Goal: Task Accomplishment & Management: Contribute content

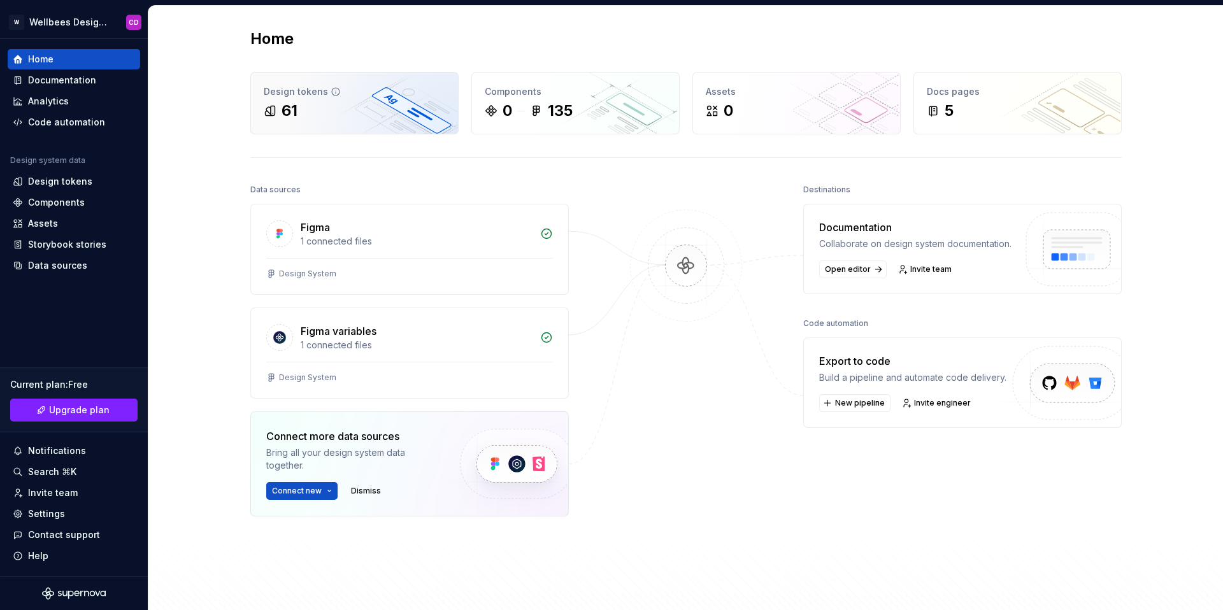
click at [313, 114] on div "61" at bounding box center [354, 111] width 181 height 20
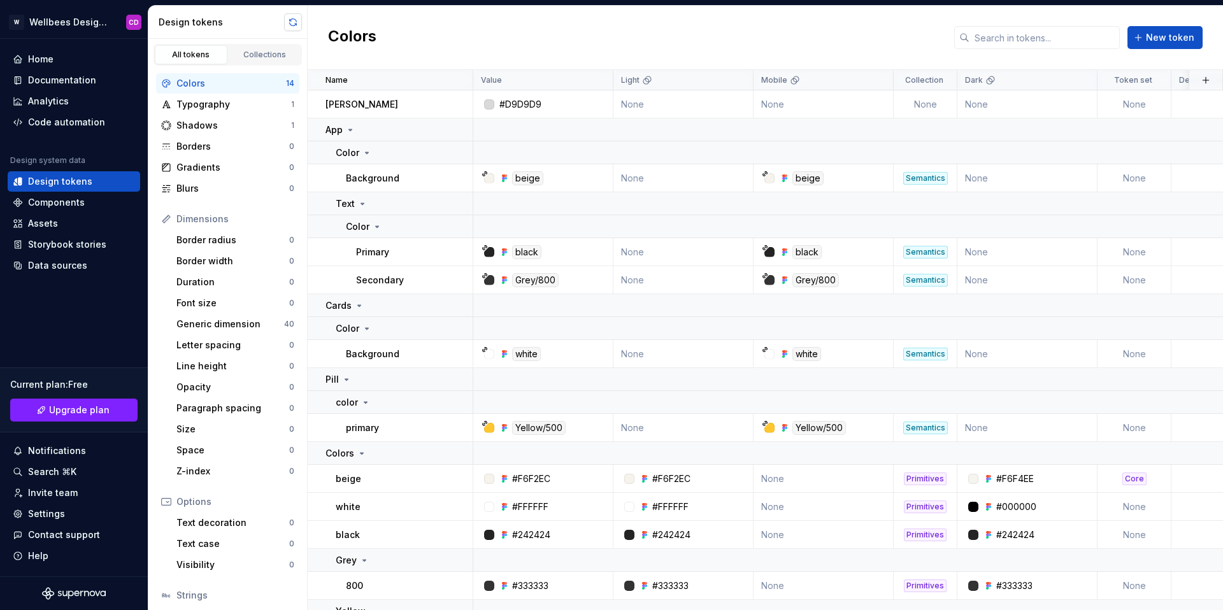
click at [294, 23] on button "button" at bounding box center [293, 22] width 18 height 18
click at [293, 25] on button "button" at bounding box center [293, 22] width 18 height 18
click at [1174, 34] on span "New token" at bounding box center [1170, 37] width 48 height 13
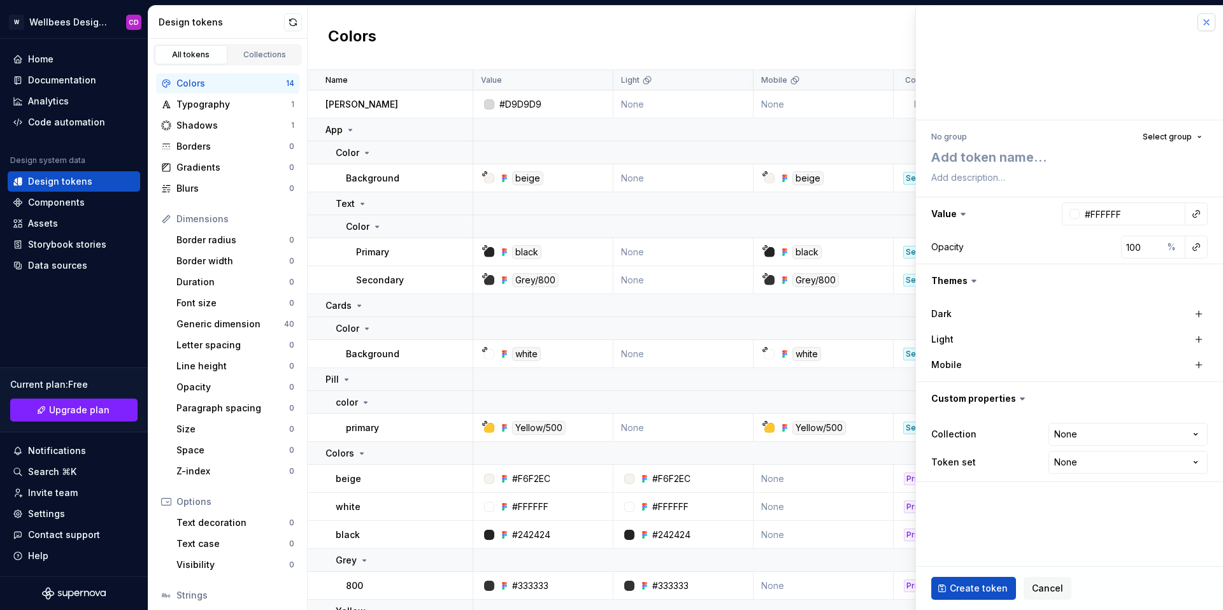
click at [1205, 24] on button "button" at bounding box center [1206, 22] width 18 height 18
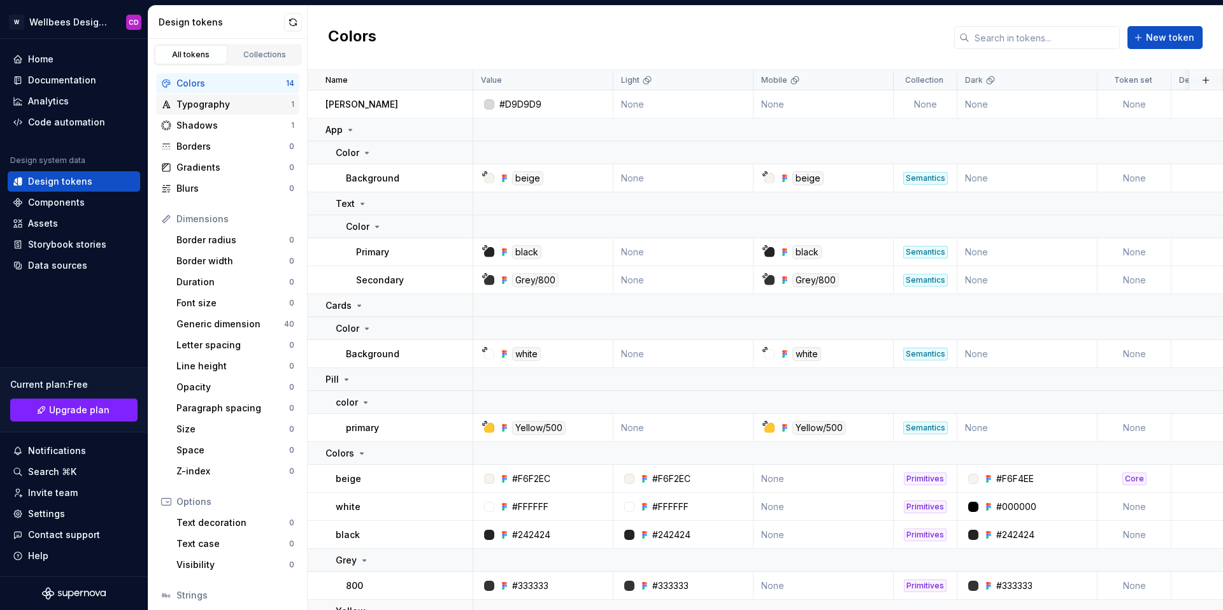
click at [224, 101] on div "Typography" at bounding box center [233, 104] width 115 height 13
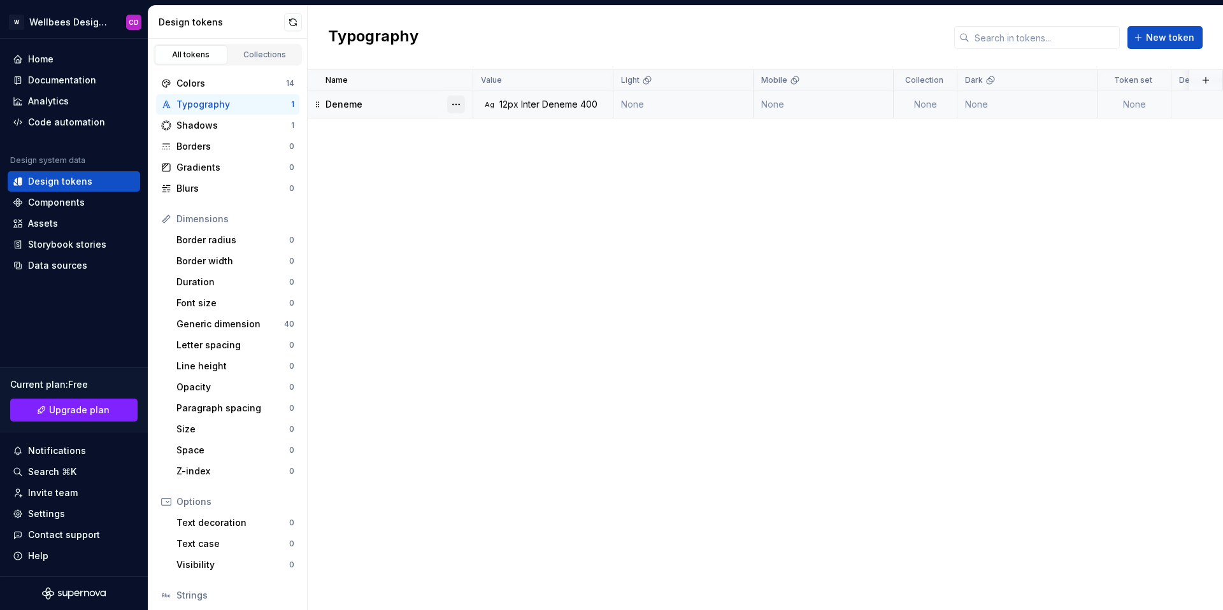
click at [459, 103] on button "button" at bounding box center [456, 105] width 18 height 18
click at [487, 176] on div "Delete token" at bounding box center [512, 175] width 83 height 13
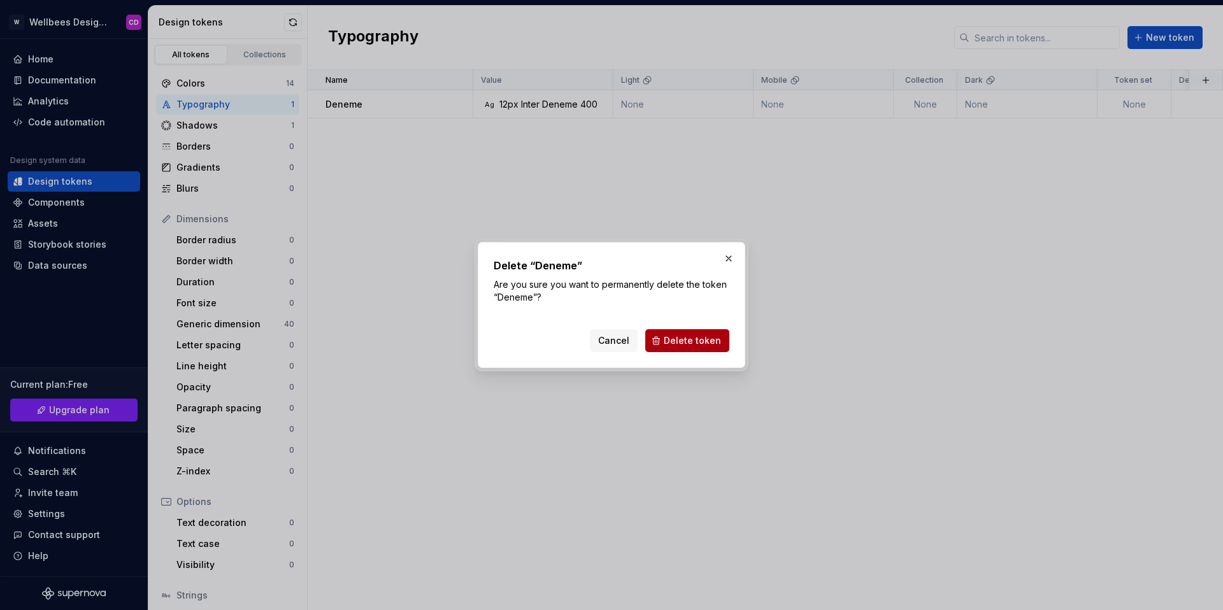
click at [713, 339] on span "Delete token" at bounding box center [692, 340] width 57 height 13
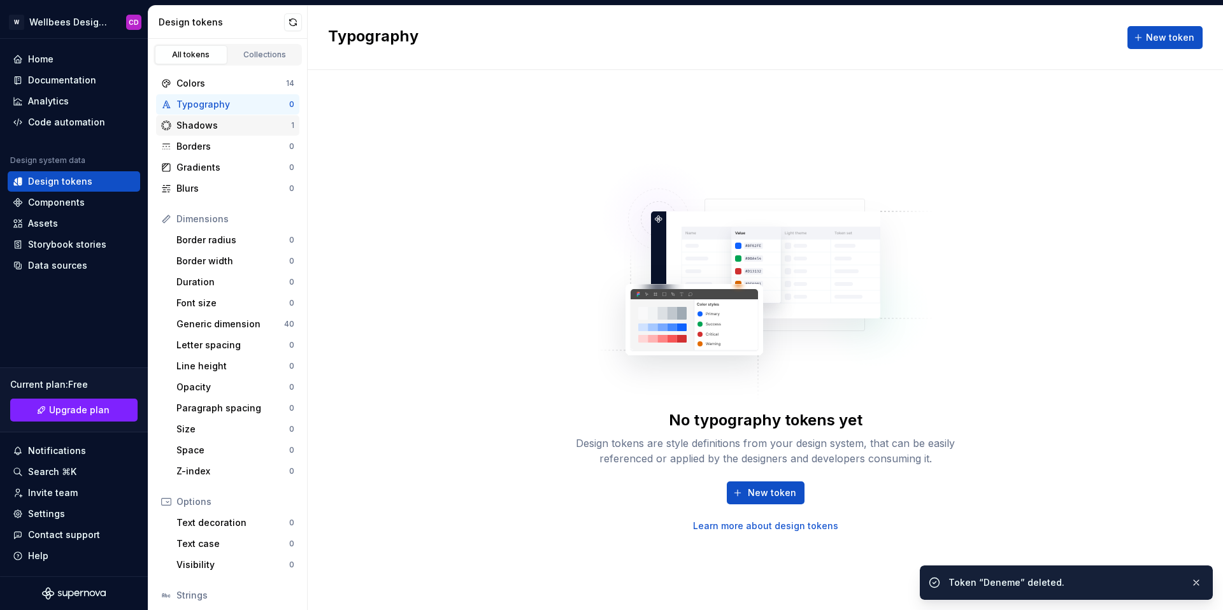
click at [262, 128] on div "Shadows" at bounding box center [233, 125] width 115 height 13
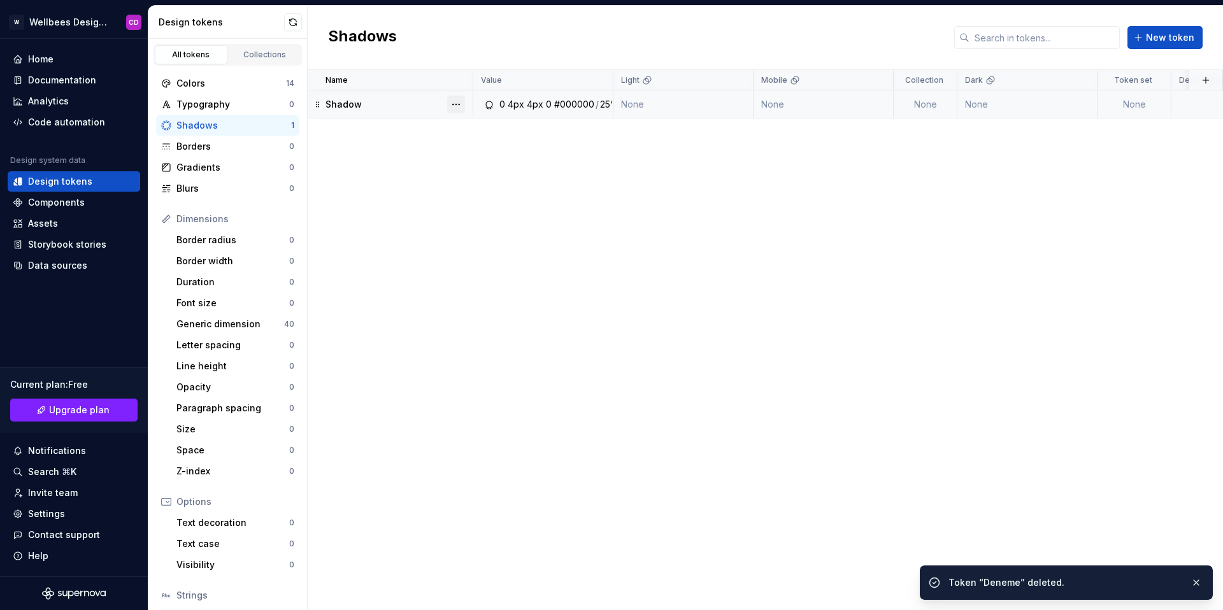
click at [457, 105] on button "button" at bounding box center [456, 105] width 18 height 18
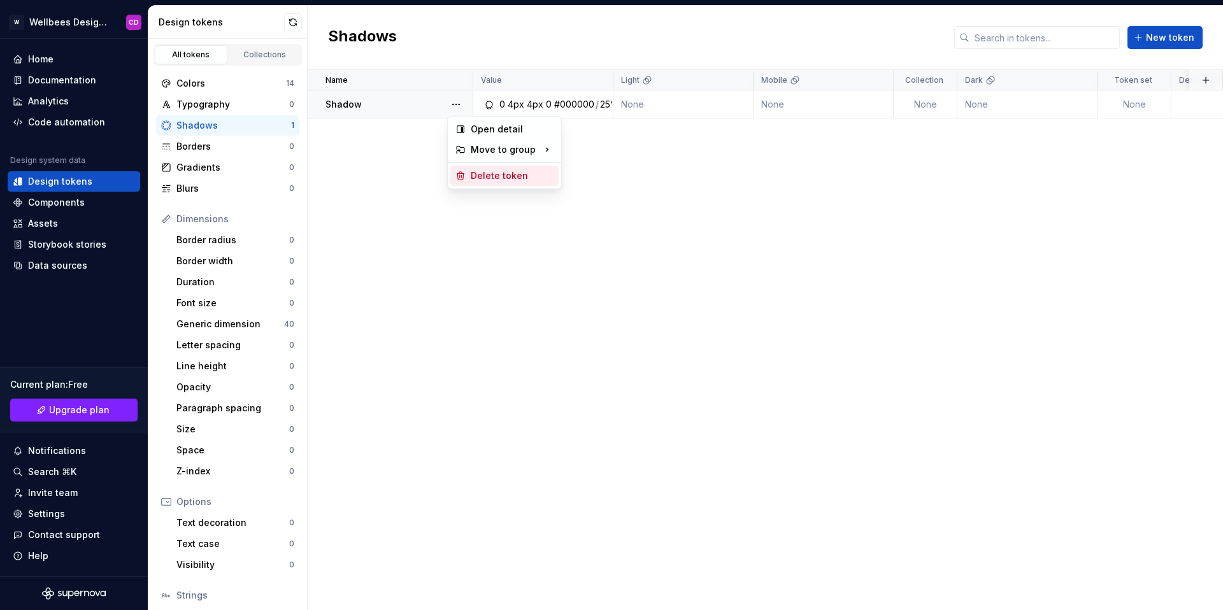
click at [475, 179] on div "Delete token" at bounding box center [512, 175] width 83 height 13
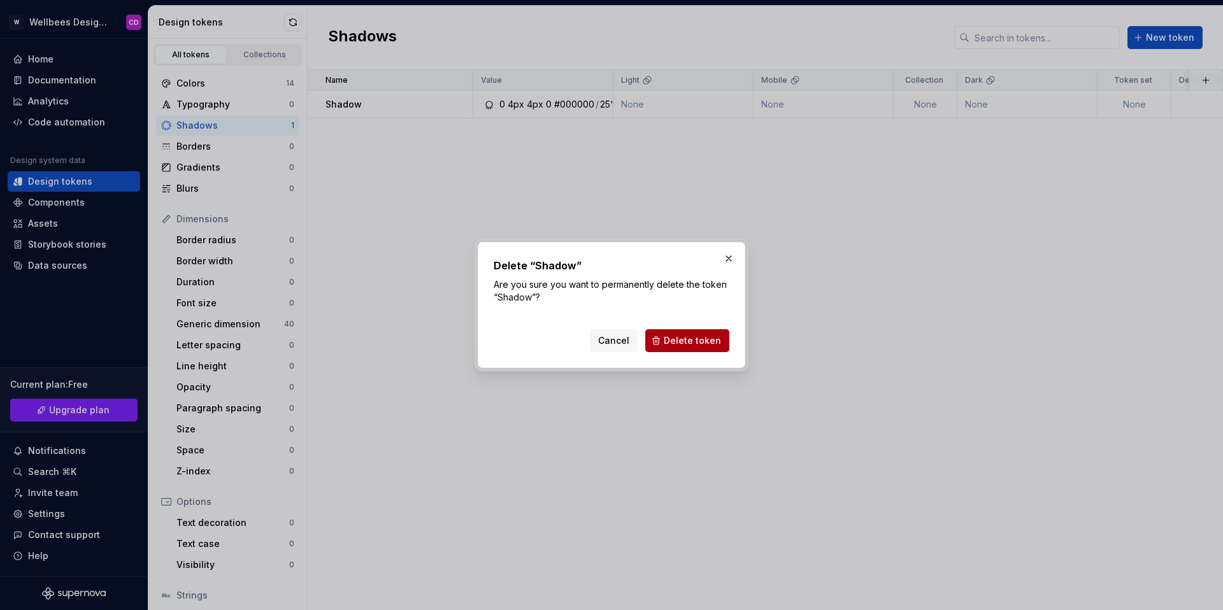
click at [699, 347] on button "Delete token" at bounding box center [687, 340] width 84 height 23
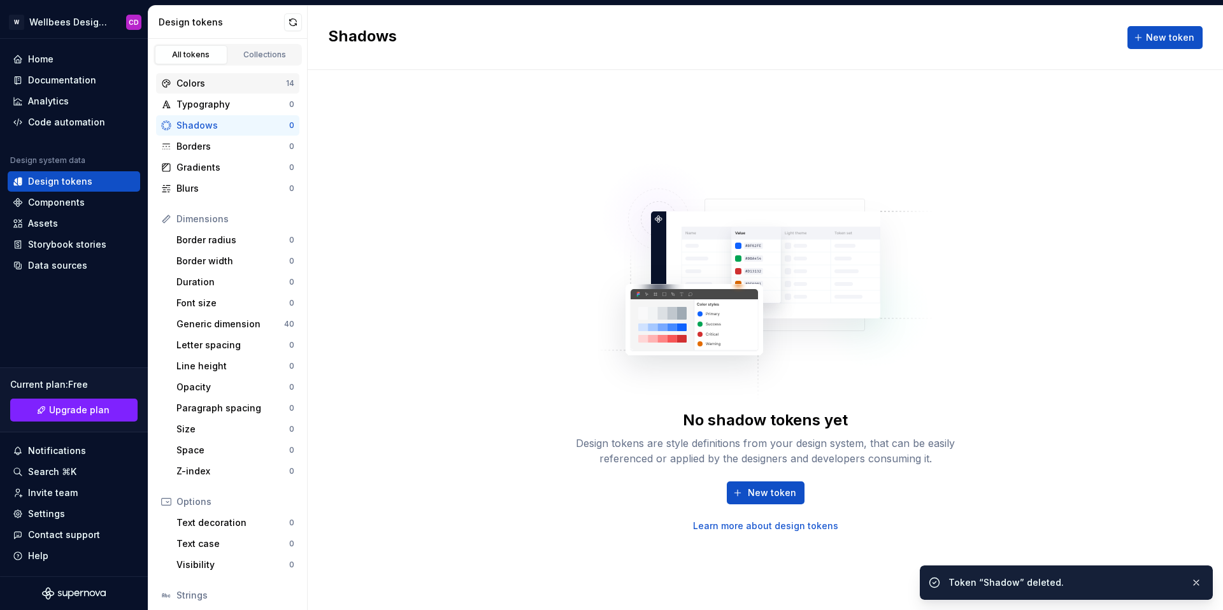
click at [251, 85] on div "Colors" at bounding box center [231, 83] width 110 height 13
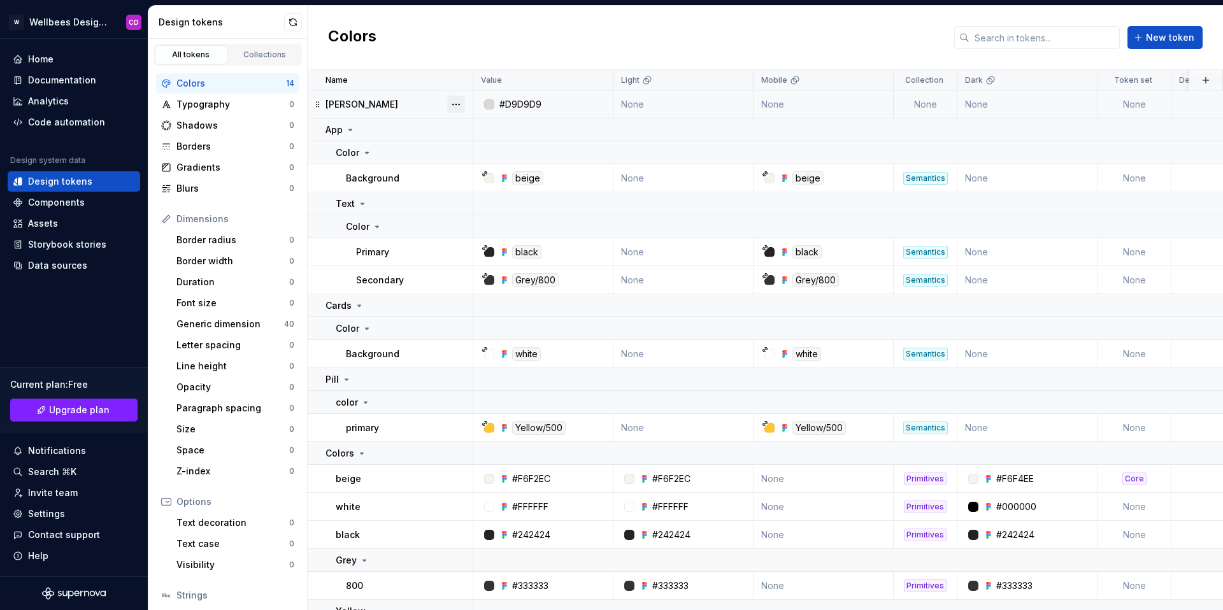
click at [459, 106] on button "button" at bounding box center [456, 105] width 18 height 18
click at [486, 176] on div "Delete token" at bounding box center [512, 175] width 83 height 13
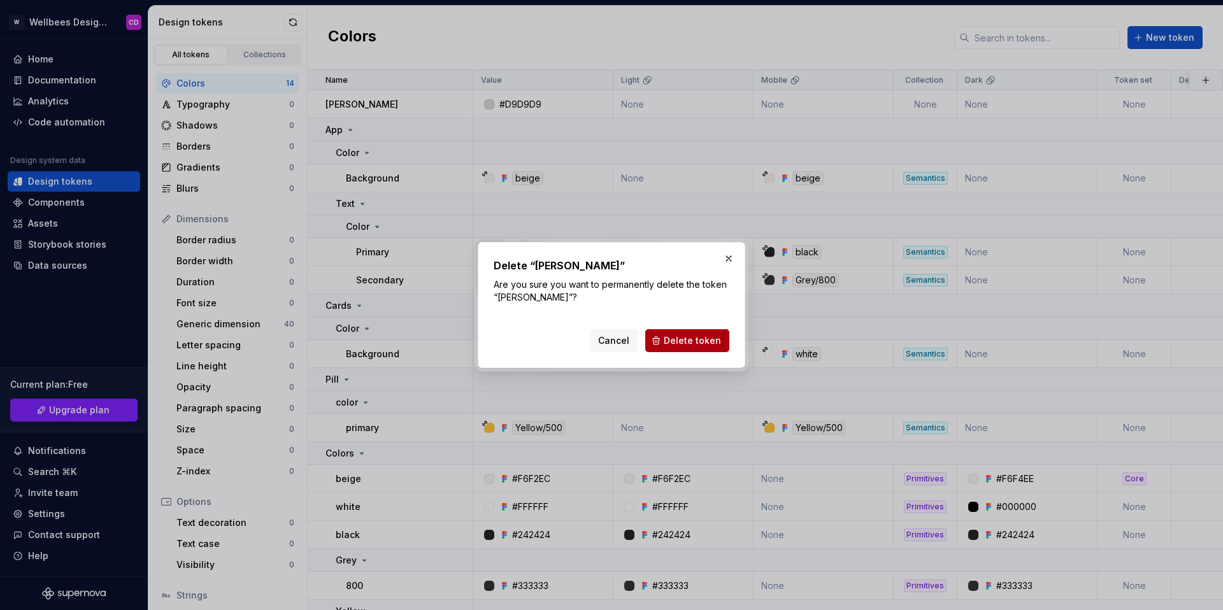
click at [704, 341] on span "Delete token" at bounding box center [692, 340] width 57 height 13
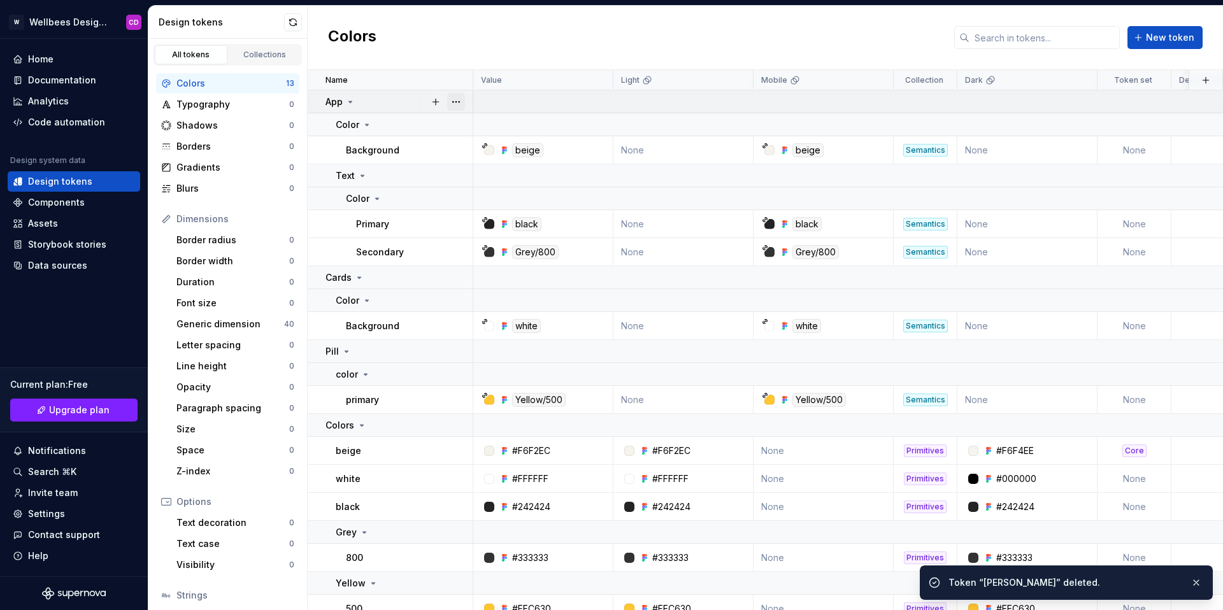
click at [459, 105] on button "button" at bounding box center [456, 102] width 18 height 18
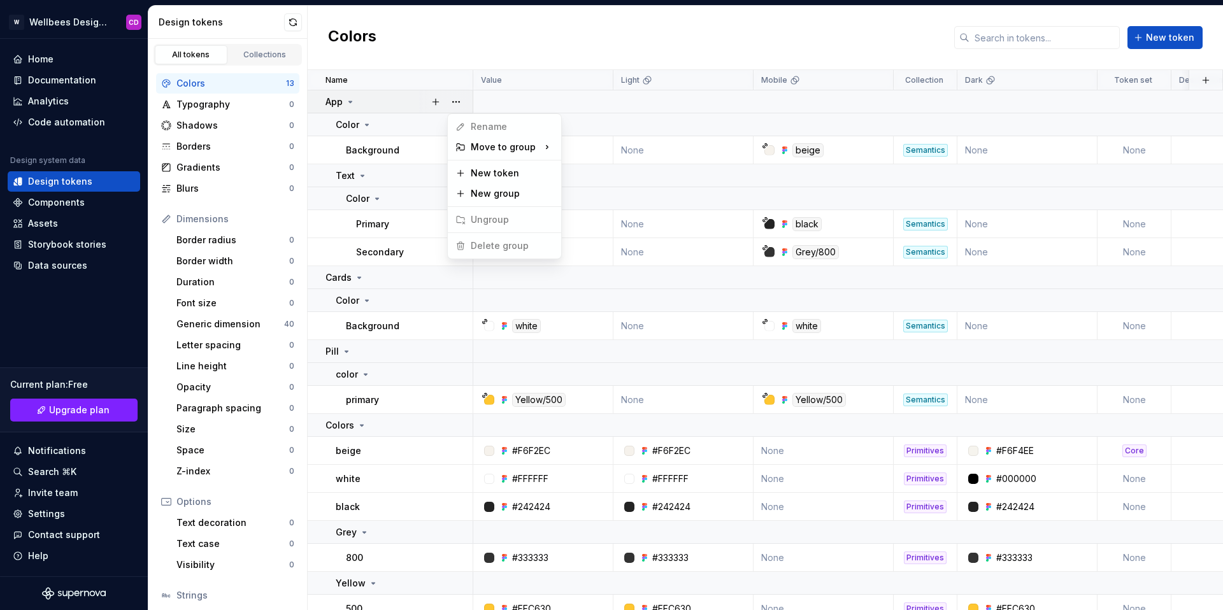
click at [476, 42] on html "W Wellbees Design System CD Home Documentation Analytics Code automation Design…" at bounding box center [611, 305] width 1223 height 610
click at [453, 151] on button "button" at bounding box center [456, 150] width 18 height 18
click at [421, 27] on html "W Wellbees Design System CD Home Documentation Analytics Code automation Design…" at bounding box center [611, 305] width 1223 height 610
click at [452, 122] on button "button" at bounding box center [456, 125] width 18 height 18
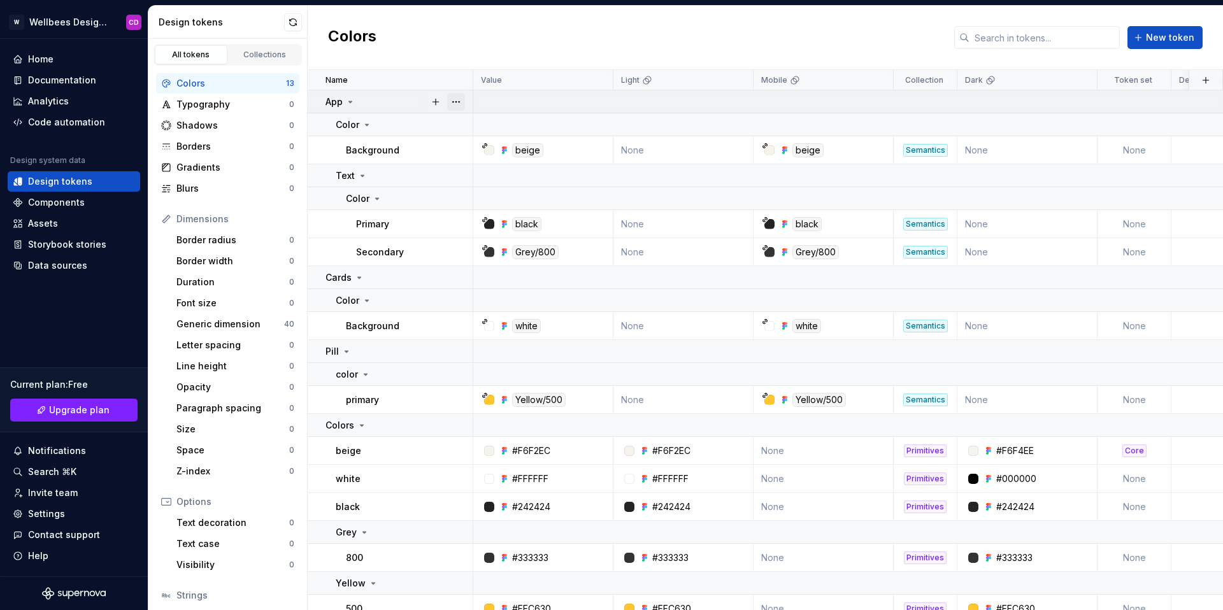
click at [450, 104] on button "button" at bounding box center [456, 102] width 18 height 18
click at [459, 326] on button "button" at bounding box center [456, 326] width 18 height 18
click at [460, 453] on button "button" at bounding box center [456, 451] width 18 height 18
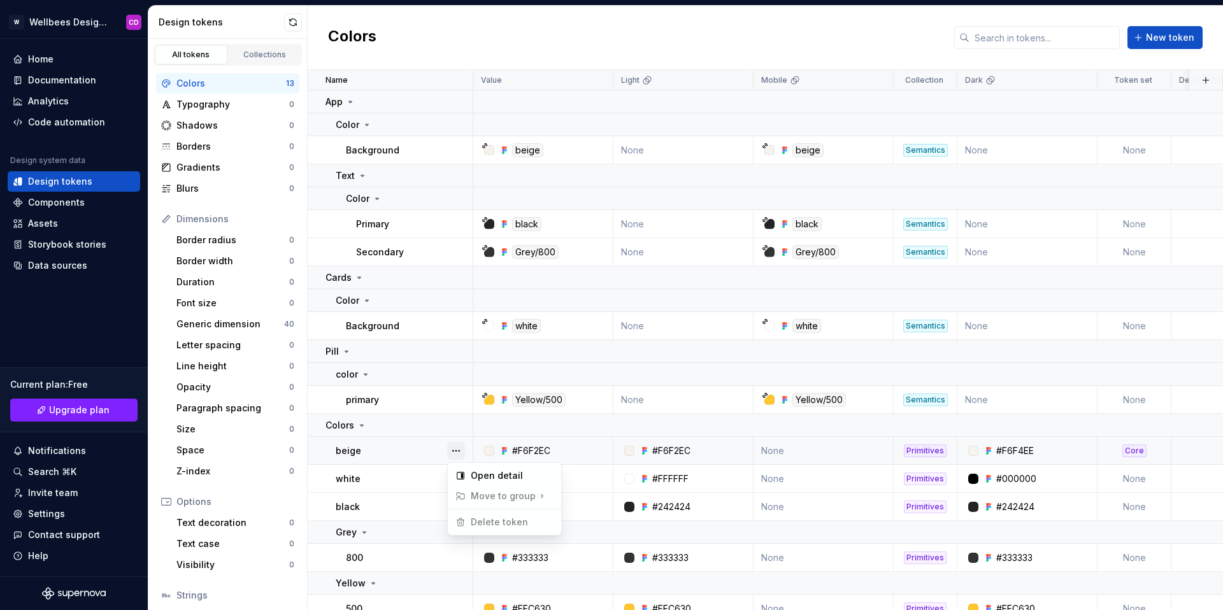
click at [460, 453] on button "button" at bounding box center [456, 451] width 18 height 18
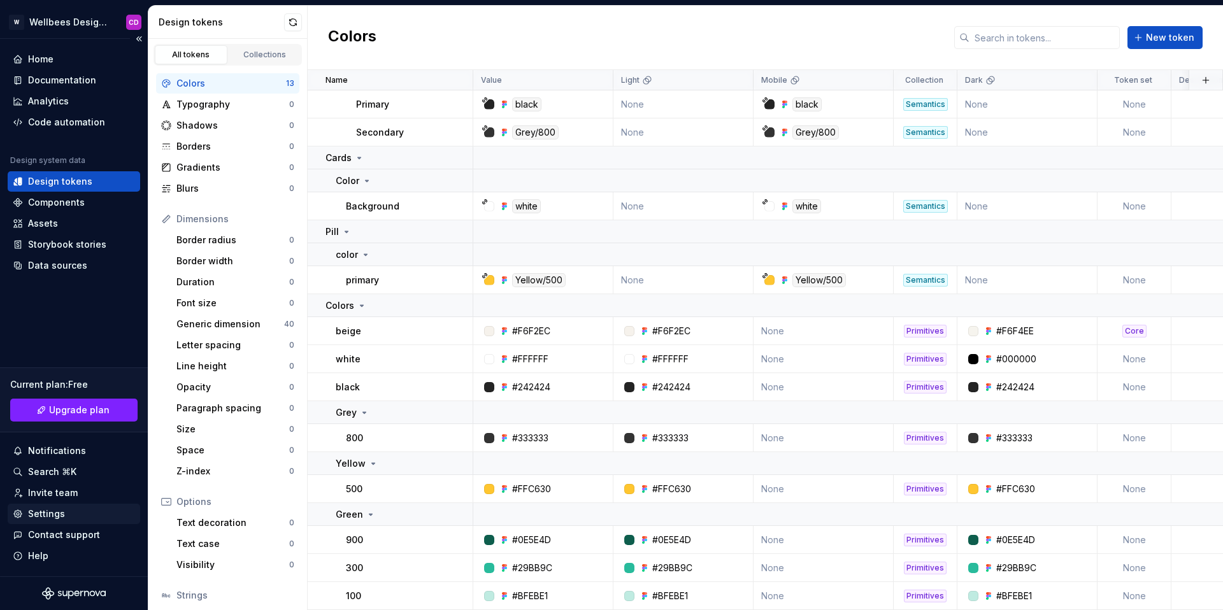
click at [41, 518] on div "Settings" at bounding box center [46, 514] width 37 height 13
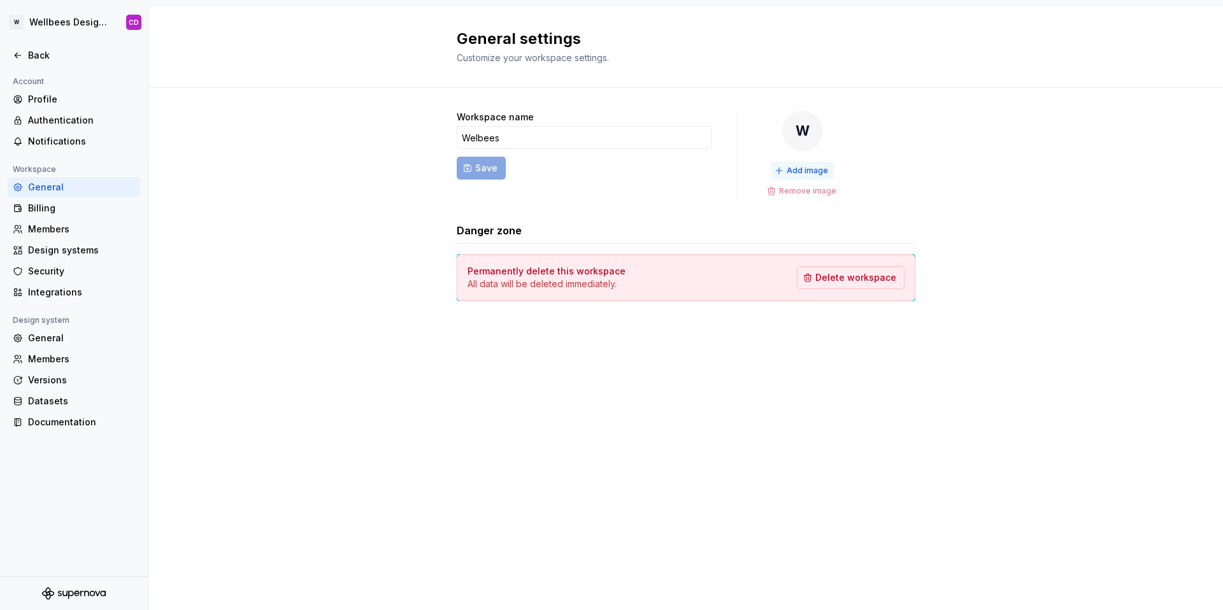
click at [791, 169] on span "Add image" at bounding box center [806, 171] width 41 height 10
click at [50, 332] on div "General" at bounding box center [81, 338] width 107 height 13
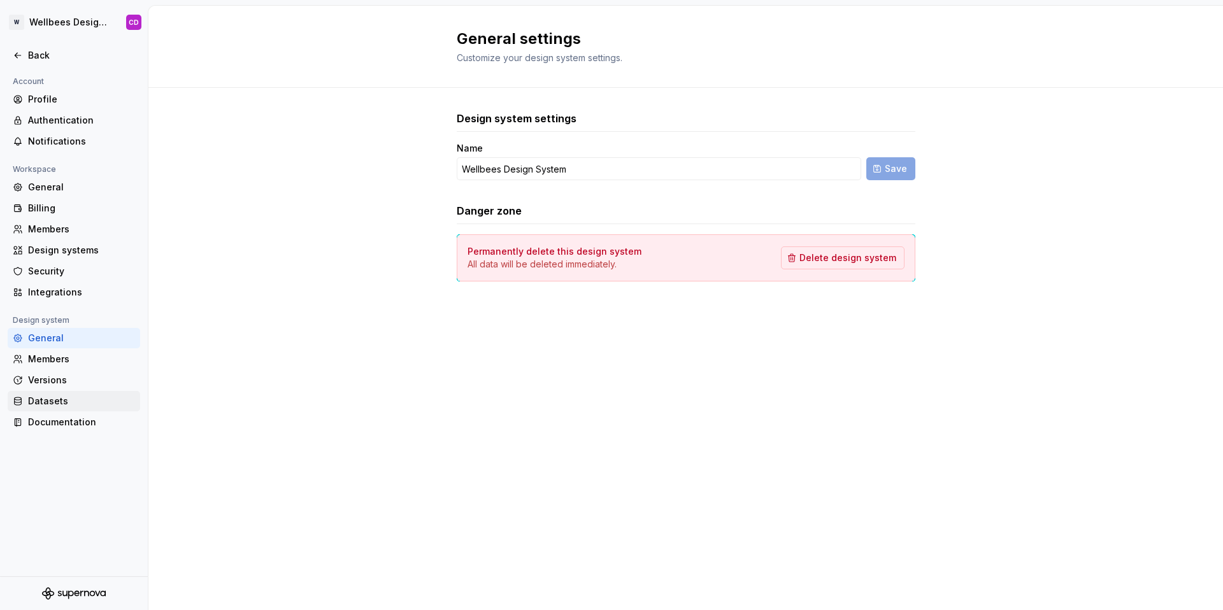
click at [77, 404] on div "Datasets" at bounding box center [81, 401] width 107 height 13
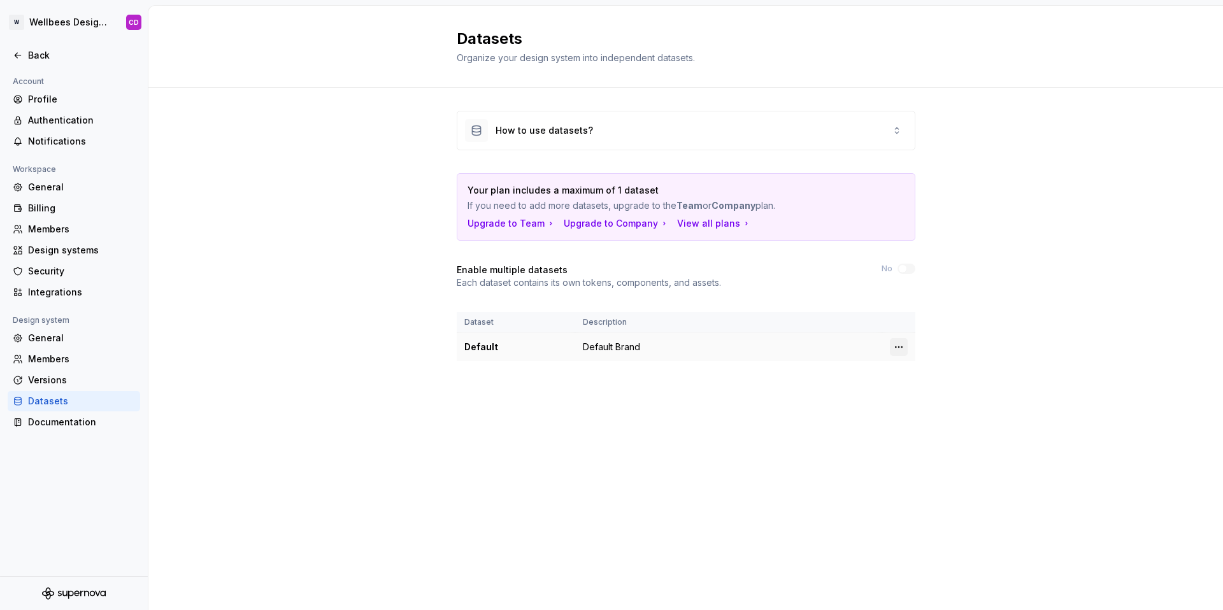
click at [897, 351] on html "W Wellbees Design System CD Back Account Profile Authentication Notifications W…" at bounding box center [611, 305] width 1223 height 610
click at [925, 370] on div "Edit details" at bounding box center [954, 372] width 83 height 13
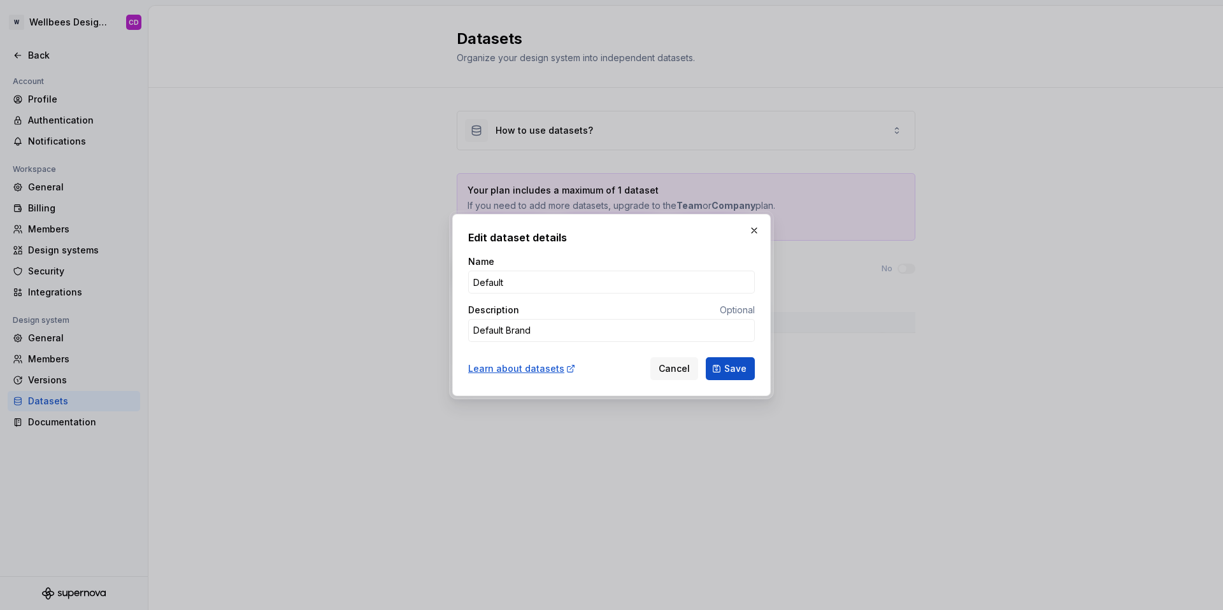
click at [743, 234] on h2 "Edit dataset details" at bounding box center [611, 237] width 287 height 15
click at [751, 234] on button "button" at bounding box center [754, 231] width 18 height 18
type textarea "*"
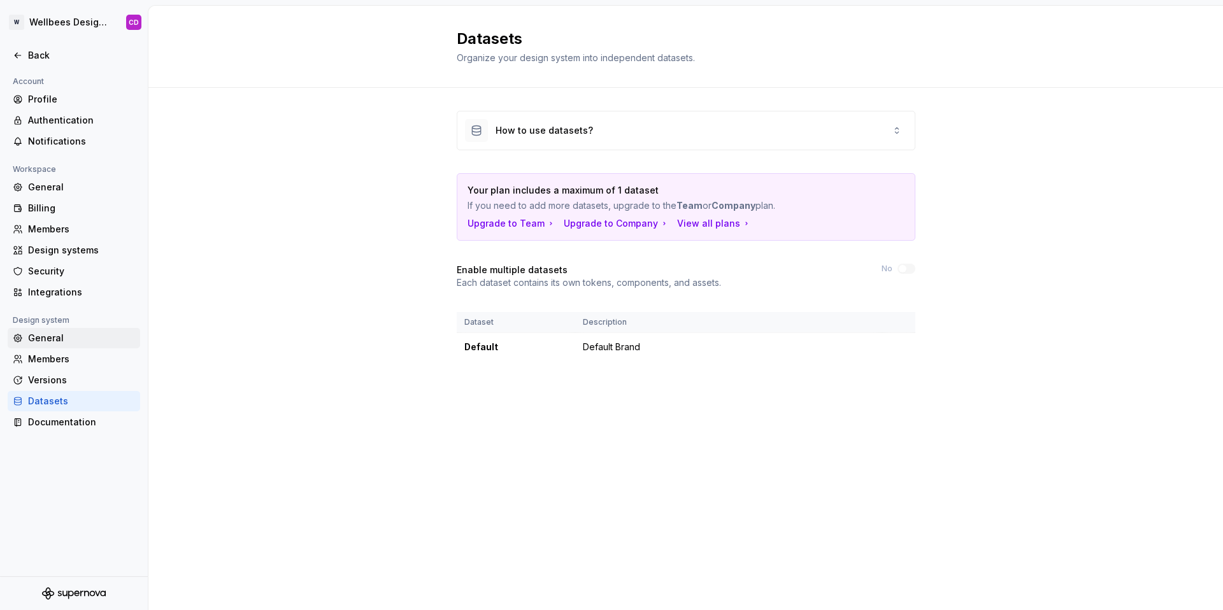
click at [62, 341] on div "General" at bounding box center [81, 338] width 107 height 13
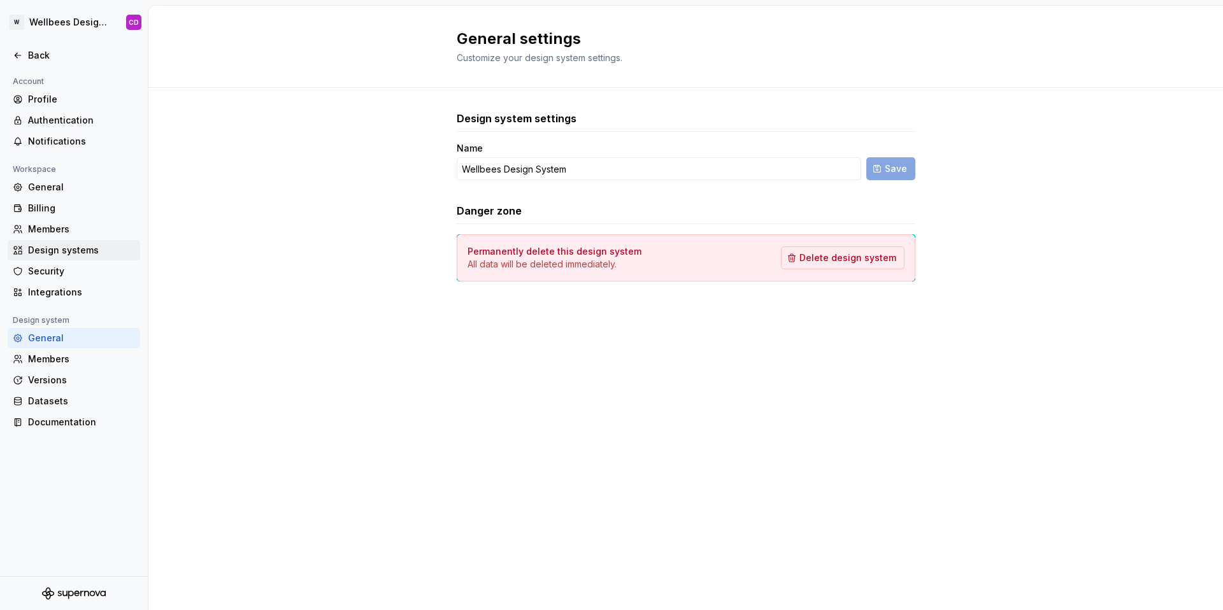
click at [69, 252] on div "Design systems" at bounding box center [81, 250] width 107 height 13
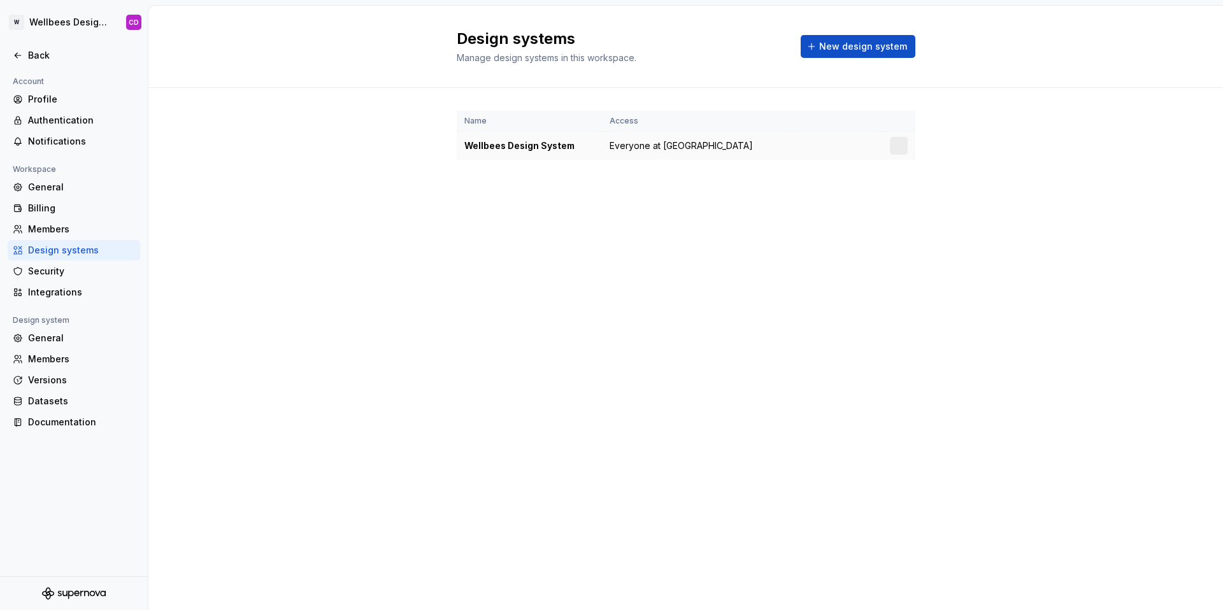
click at [902, 142] on div at bounding box center [899, 146] width 18 height 18
click at [901, 147] on html "W Wellbees Design System CD Back Account Profile Authentication Notifications W…" at bounding box center [611, 305] width 1223 height 610
click at [916, 188] on div "Design system settings" at bounding box center [973, 191] width 121 height 13
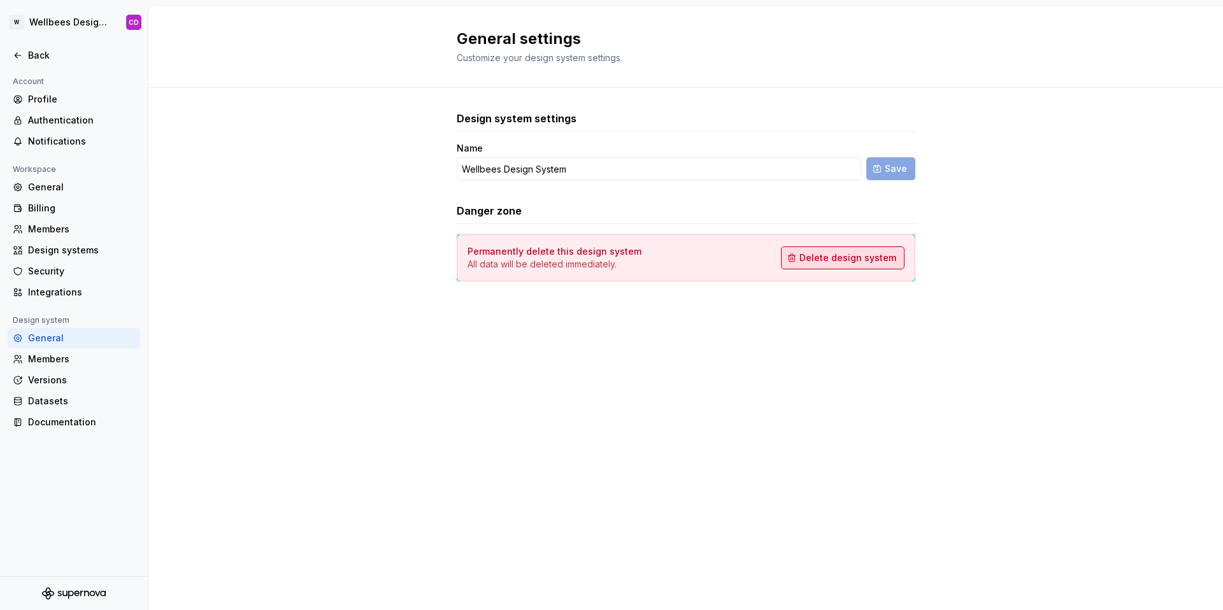
click at [864, 257] on span "Delete design system" at bounding box center [847, 258] width 97 height 13
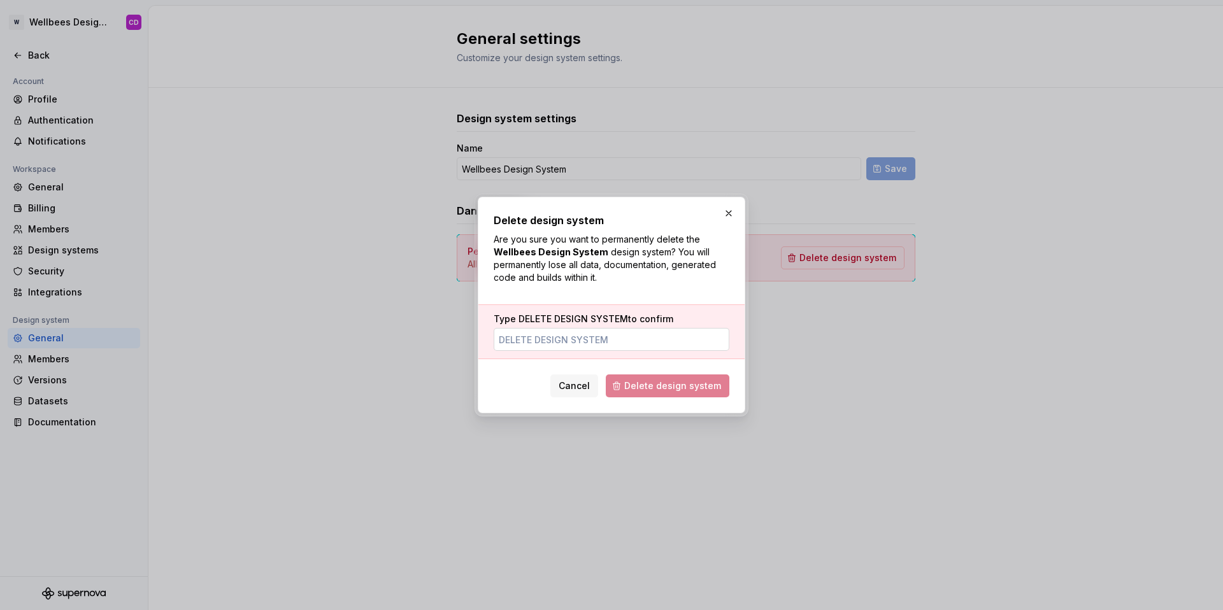
click at [566, 344] on input "Type DELETE DESIGN SYSTEM to confirm" at bounding box center [612, 339] width 236 height 23
type input "DELETE DESIGN SYSTEM"
click at [666, 388] on span "Delete design system" at bounding box center [672, 386] width 97 height 13
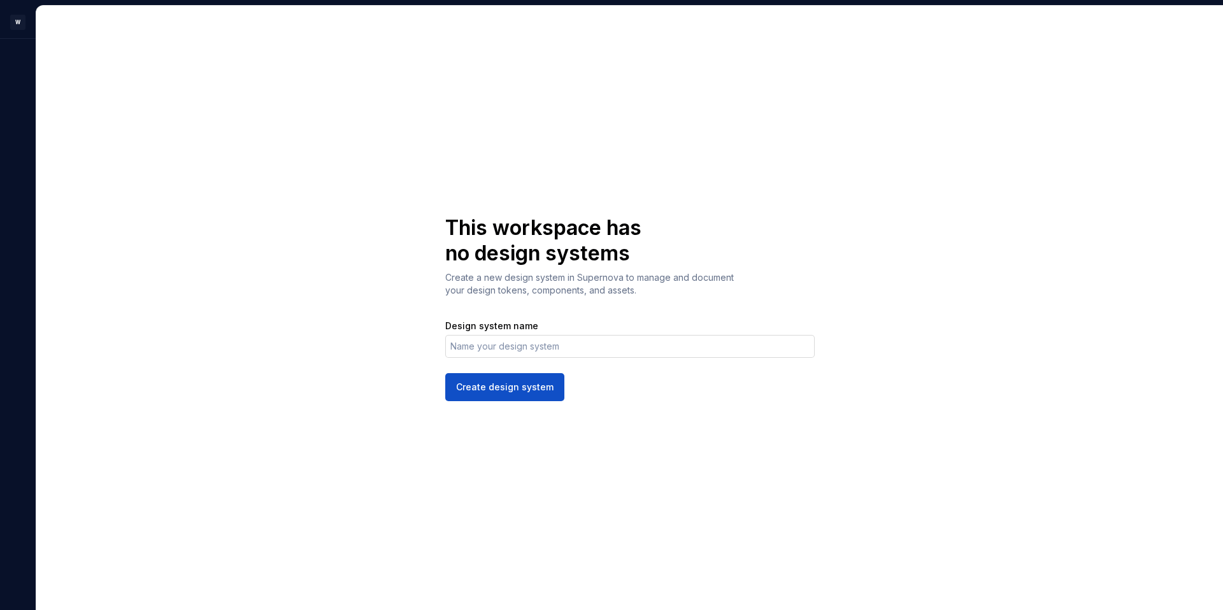
click at [539, 346] on input "Design system name" at bounding box center [629, 346] width 369 height 23
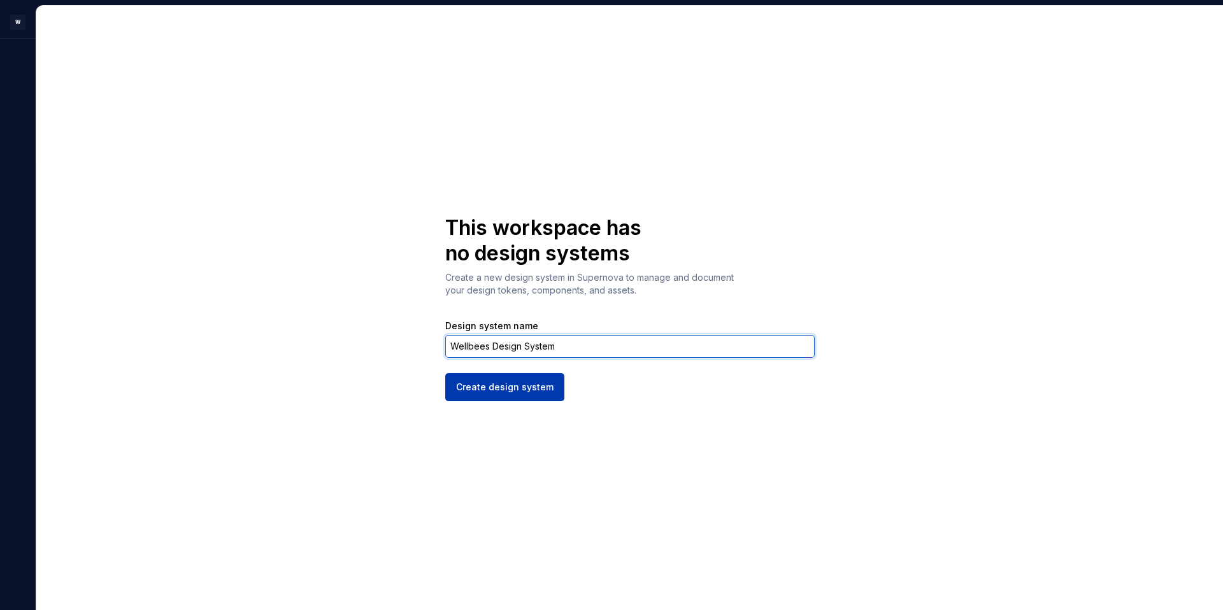
type input "Wellbees Design System"
click at [546, 381] on span "Create design system" at bounding box center [504, 387] width 97 height 13
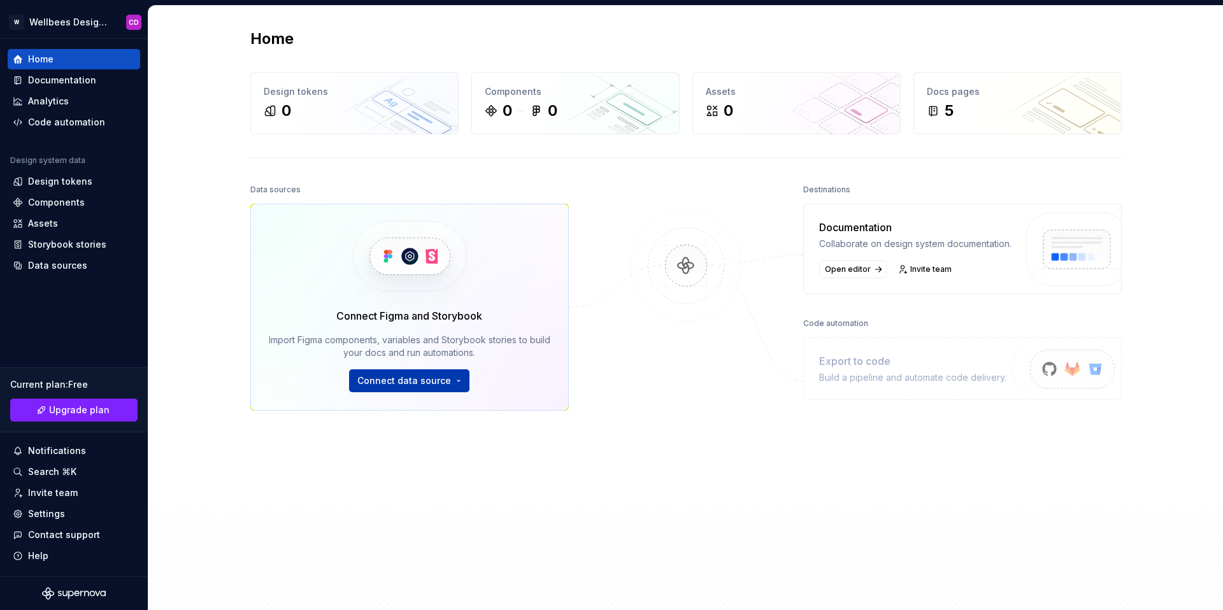
click at [398, 383] on html "W Wellbees Design System CD Home Documentation Analytics Code automation Design…" at bounding box center [611, 305] width 1223 height 610
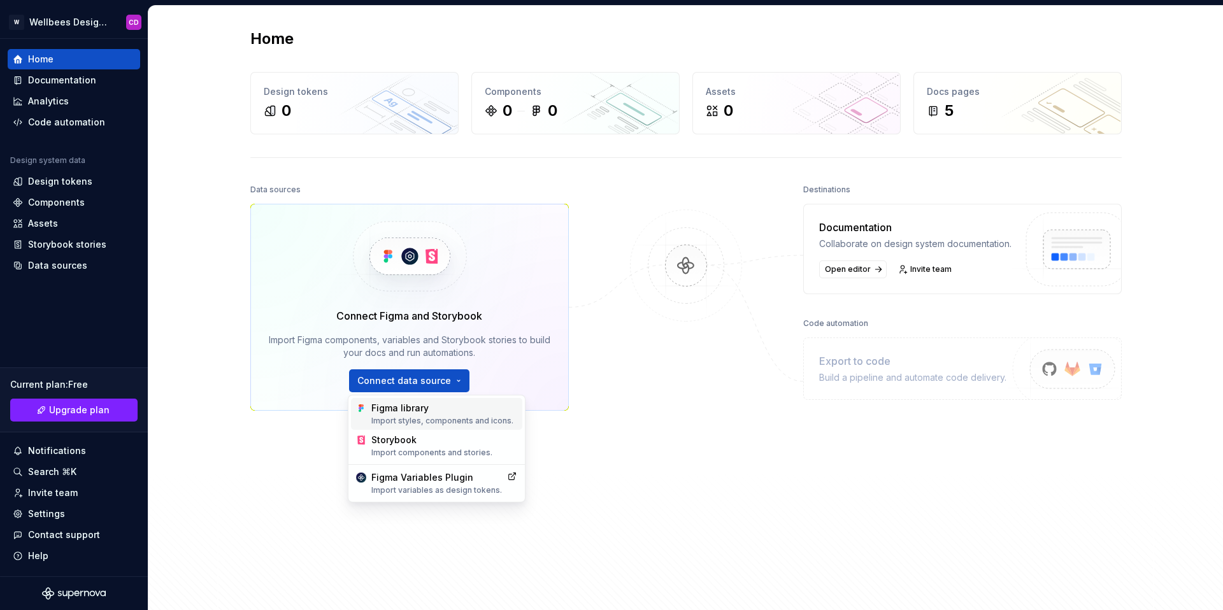
click at [399, 406] on div "Figma library Import styles, components and icons." at bounding box center [444, 414] width 146 height 24
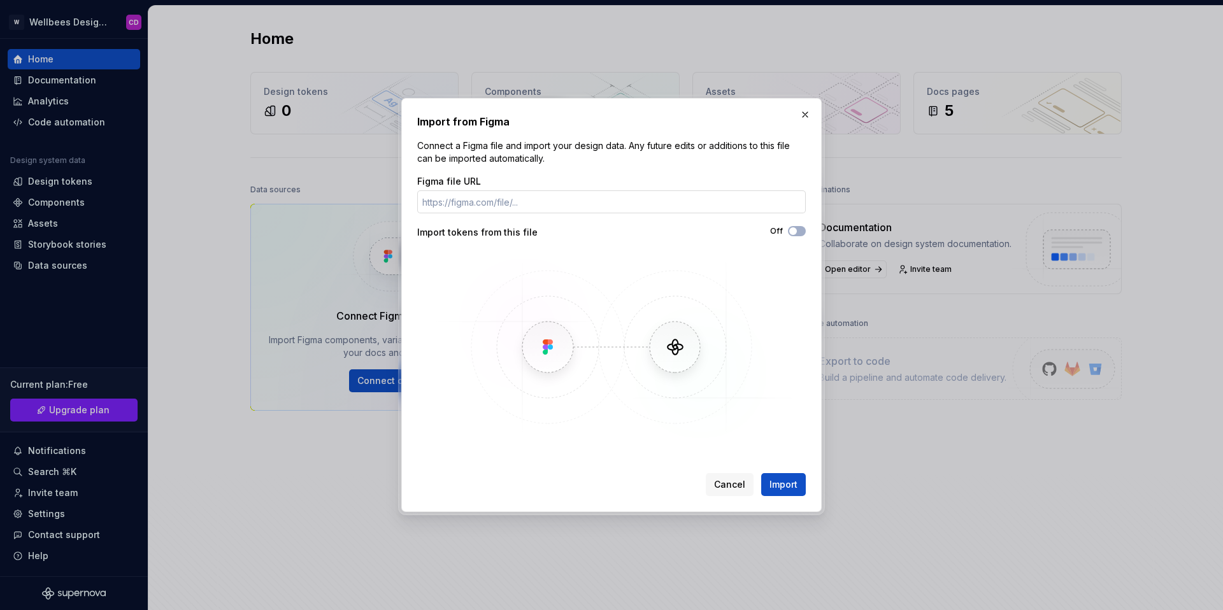
click at [620, 204] on input "Figma file URL" at bounding box center [611, 201] width 388 height 23
paste input "[URL][DOMAIN_NAME]"
type input "[URL][DOMAIN_NAME]"
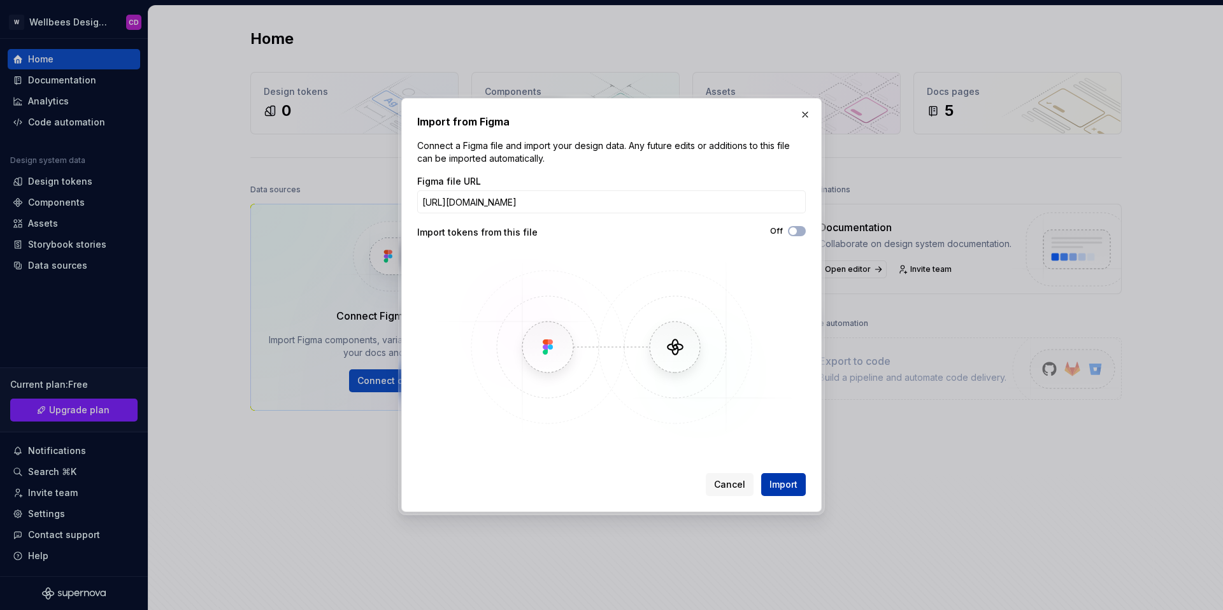
click at [788, 481] on span "Import" at bounding box center [783, 484] width 28 height 13
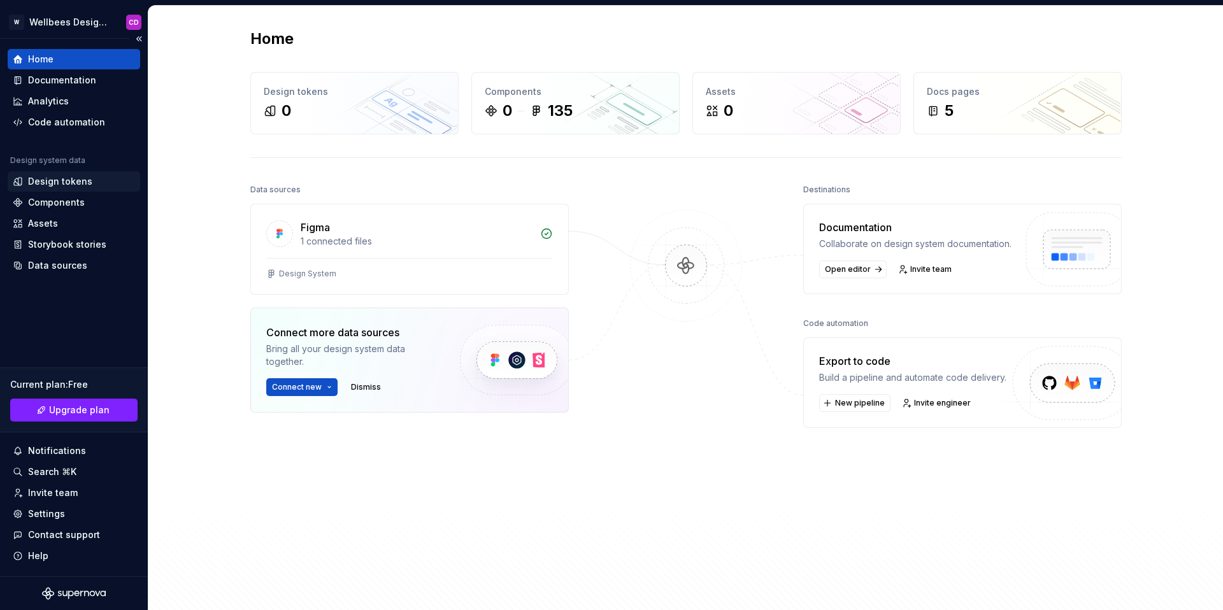
click at [75, 185] on div "Design tokens" at bounding box center [60, 181] width 64 height 13
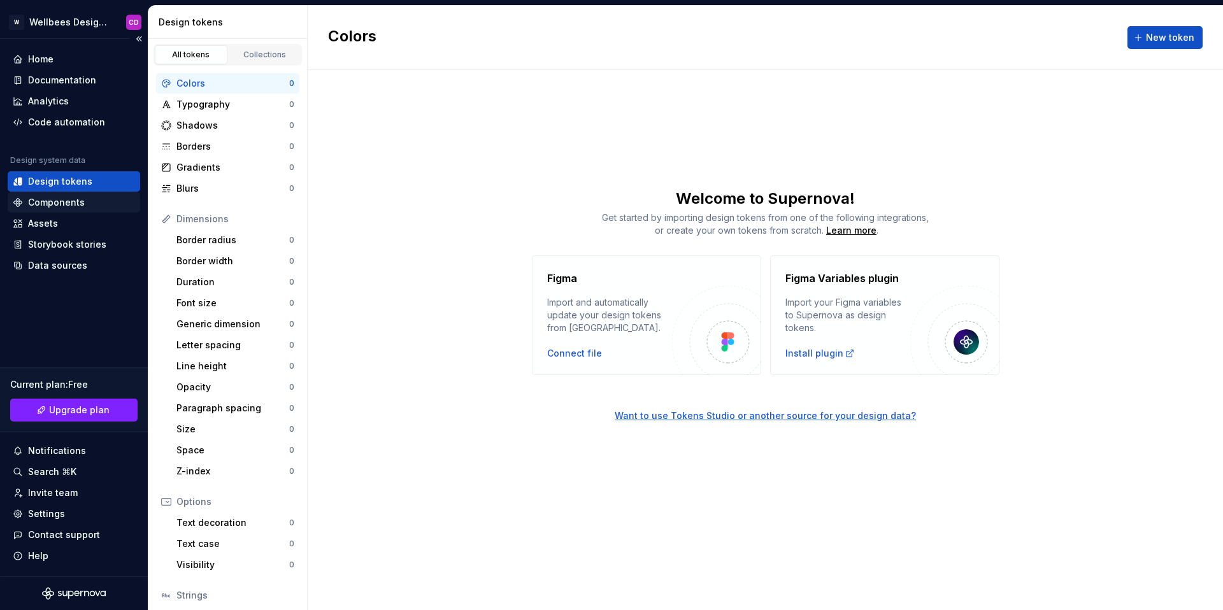
click at [57, 204] on div "Components" at bounding box center [56, 202] width 57 height 13
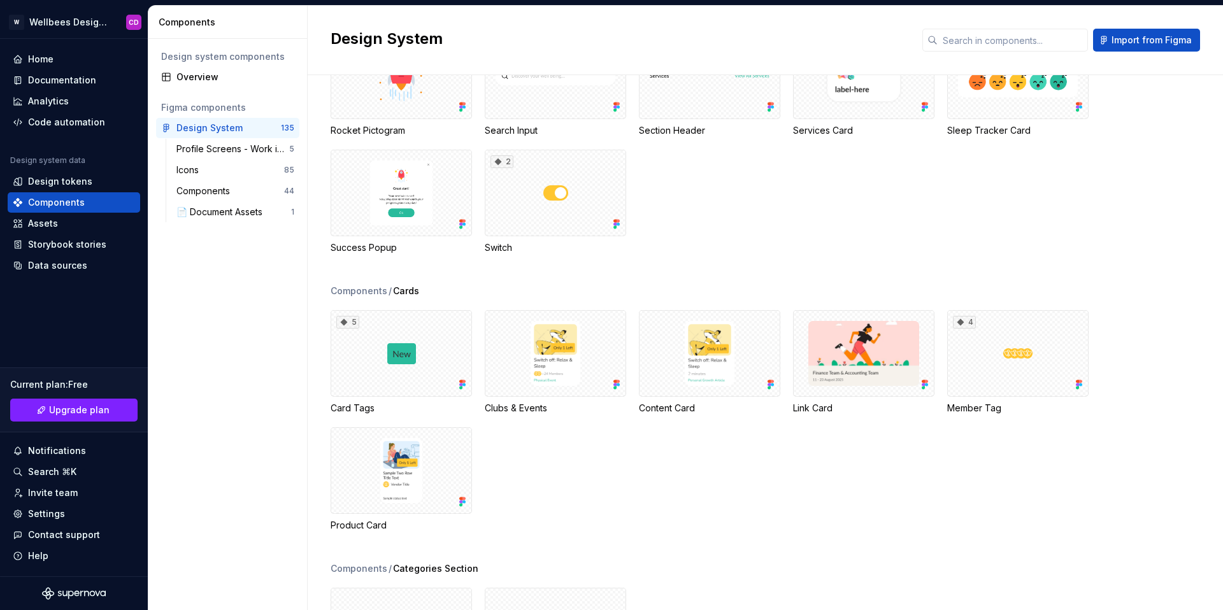
scroll to position [2999, 0]
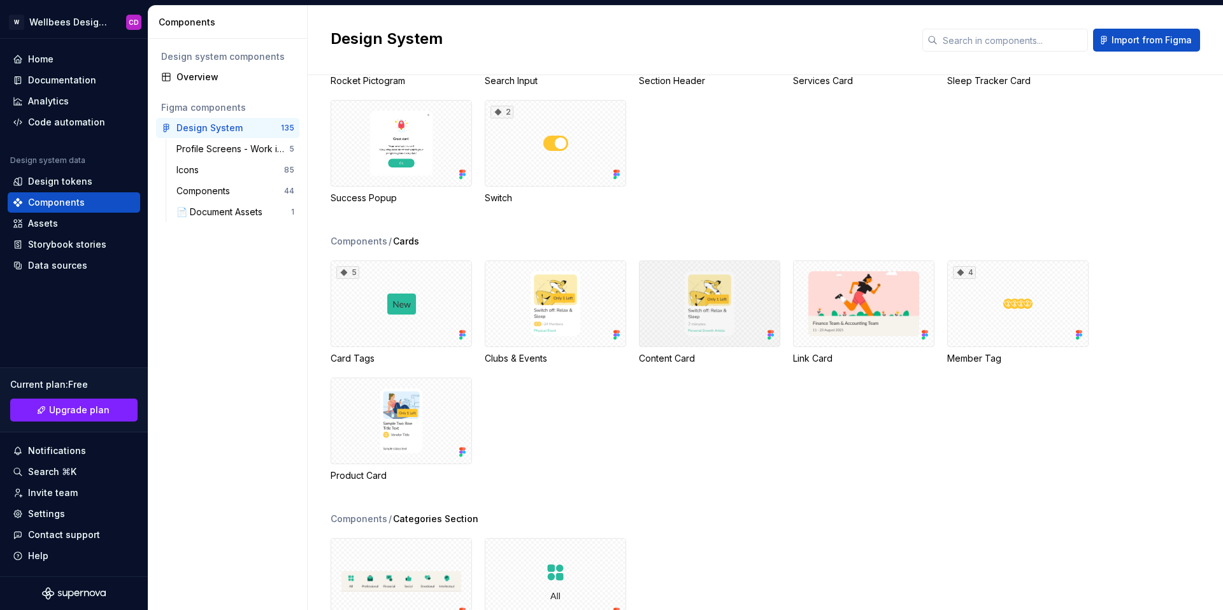
click at [686, 303] on div at bounding box center [709, 303] width 141 height 87
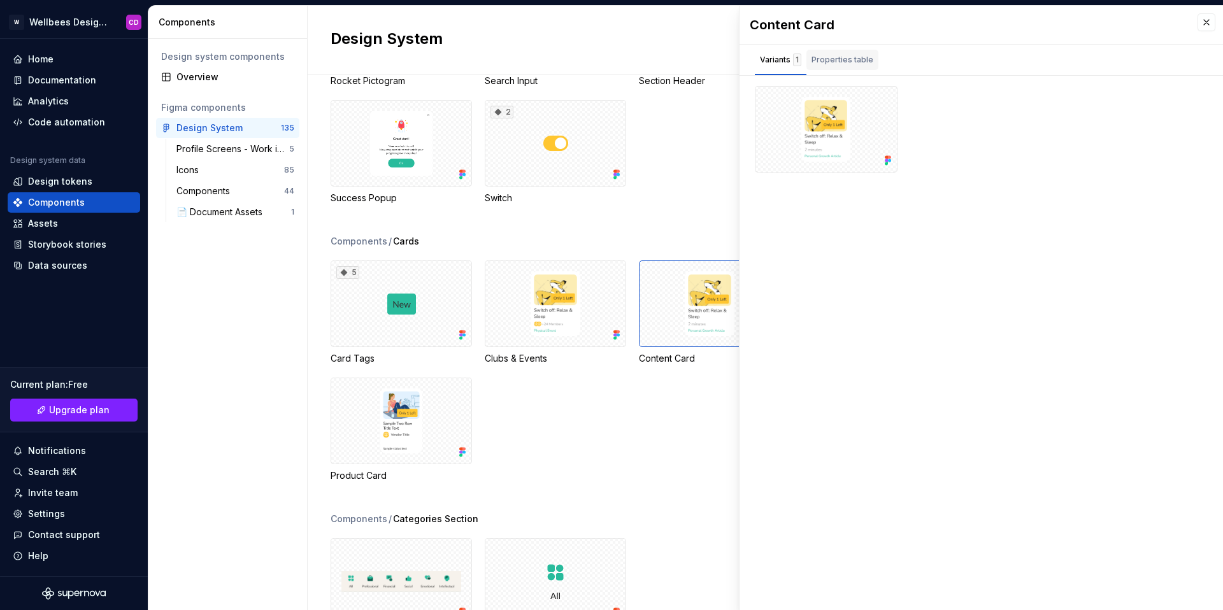
click at [831, 61] on div "Properties table" at bounding box center [842, 59] width 62 height 13
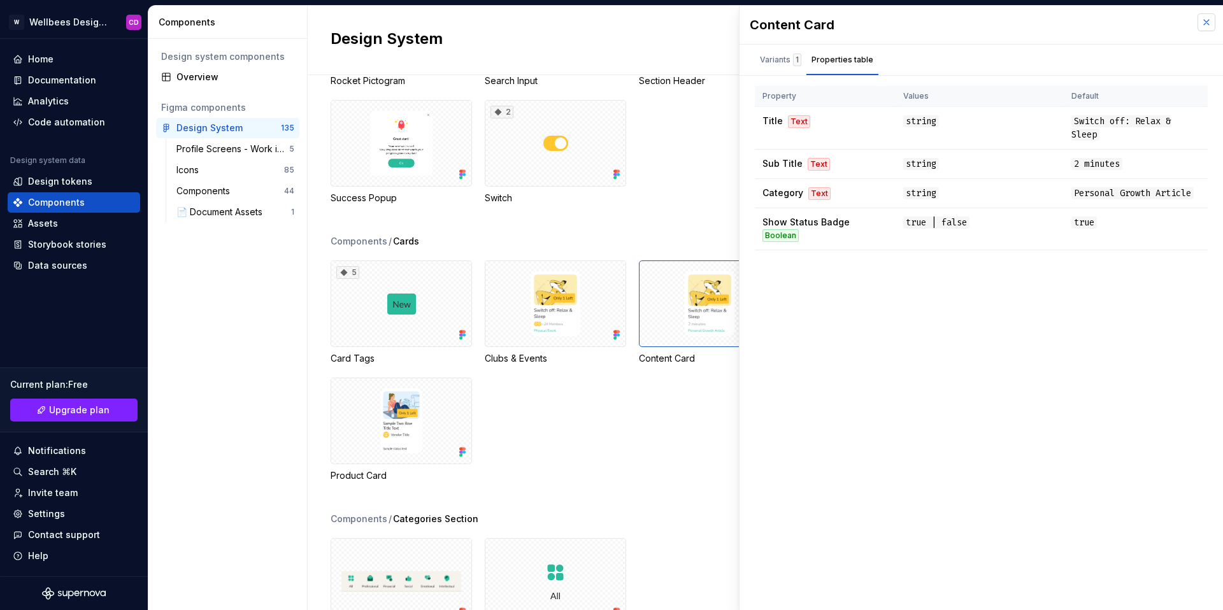
click at [1207, 22] on button "button" at bounding box center [1206, 22] width 18 height 18
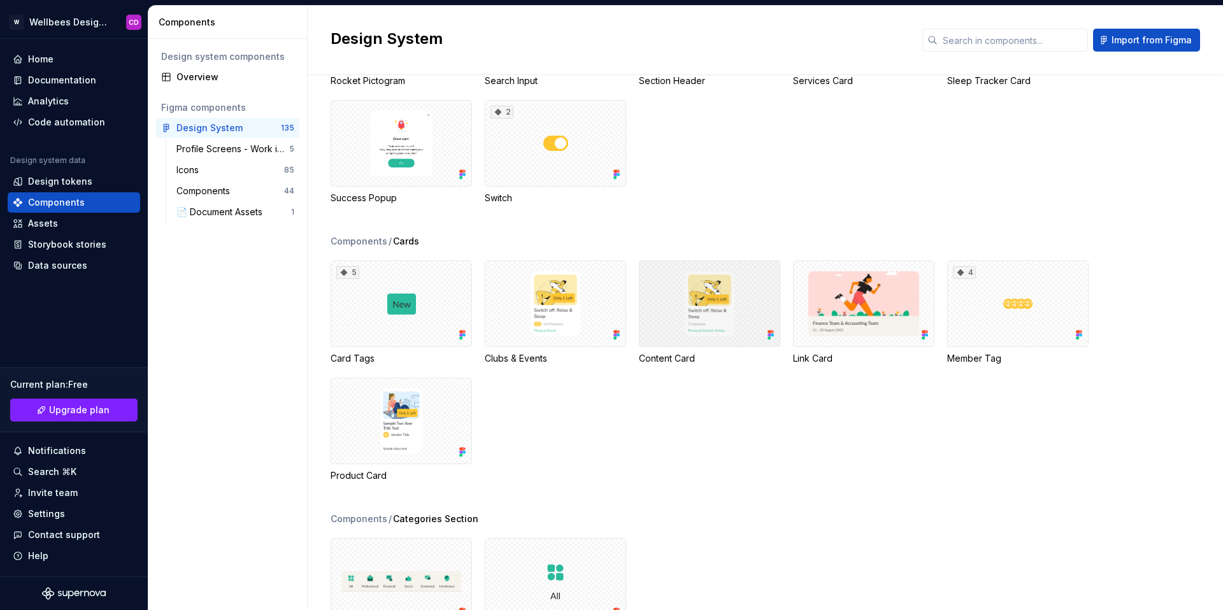
click at [676, 316] on div at bounding box center [709, 303] width 141 height 87
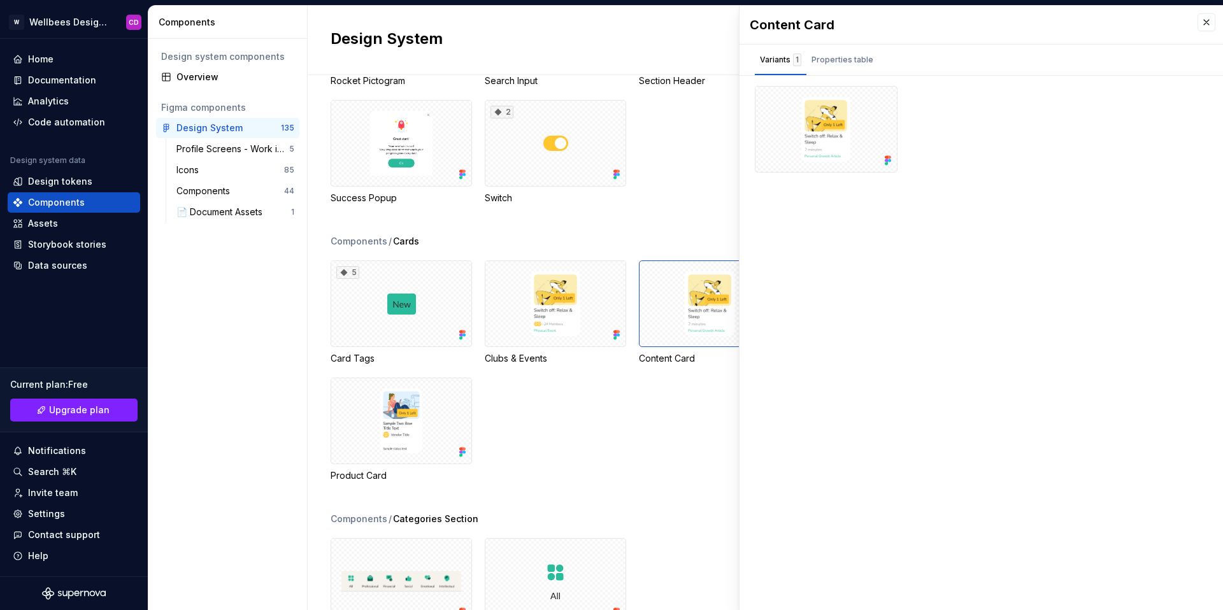
click at [665, 225] on div "Components / Other Button 2 checkbox Checklist Item Notification Message 12 per…" at bounding box center [777, 37] width 892 height 395
click at [858, 61] on div "Properties table" at bounding box center [842, 59] width 62 height 13
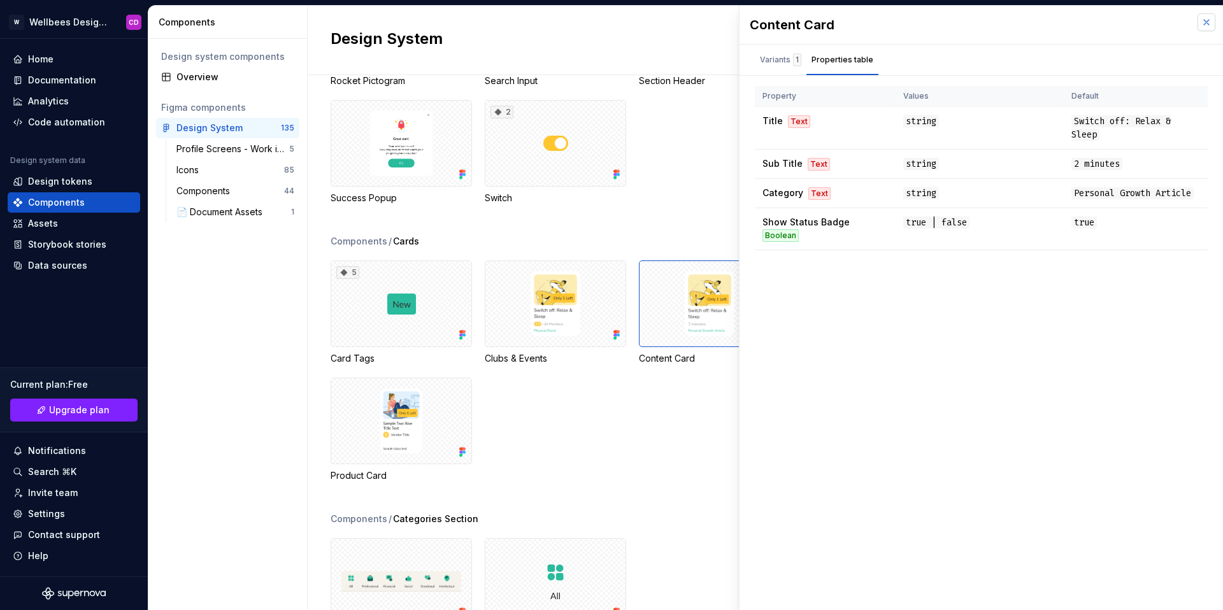
click at [1207, 24] on button "button" at bounding box center [1206, 22] width 18 height 18
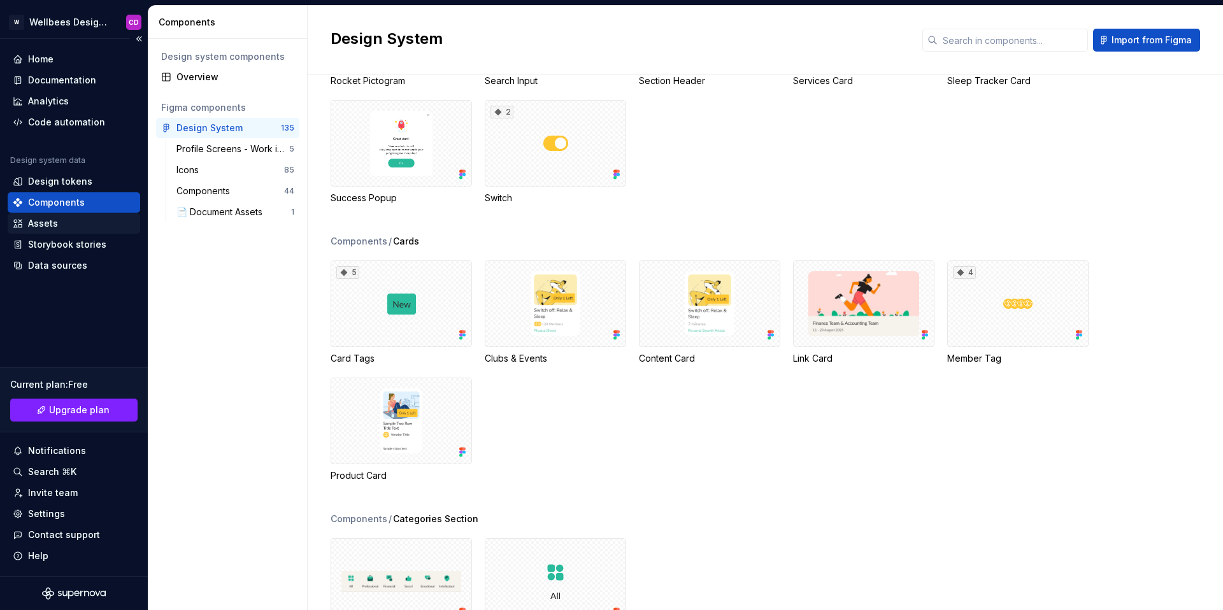
click at [69, 222] on div "Assets" at bounding box center [74, 223] width 122 height 13
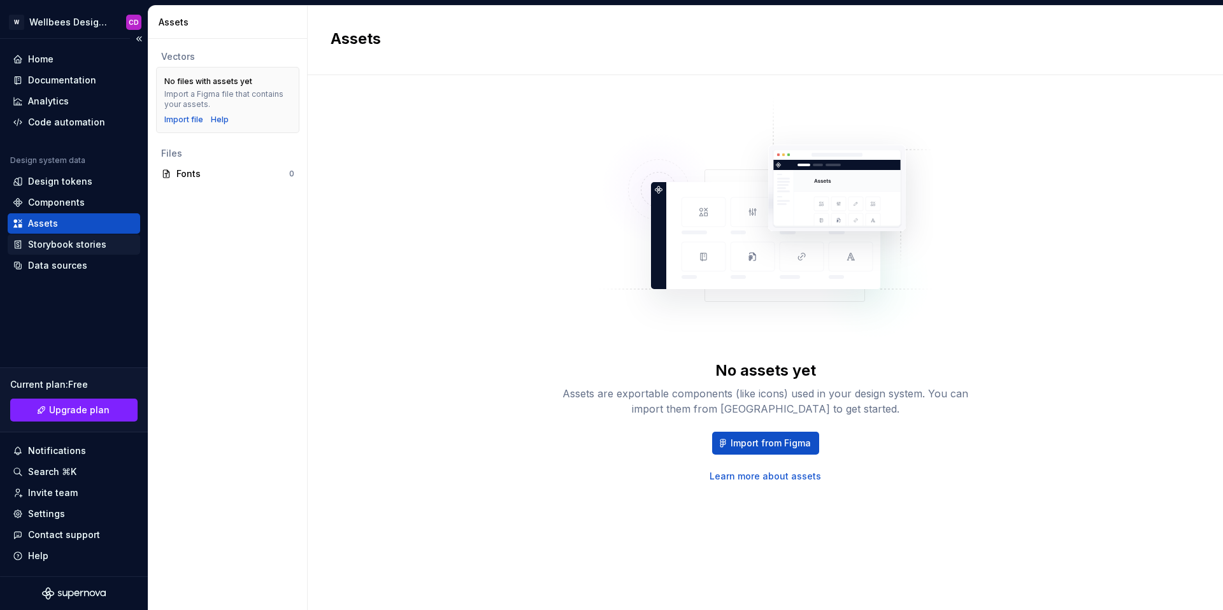
click at [68, 244] on div "Storybook stories" at bounding box center [67, 244] width 78 height 13
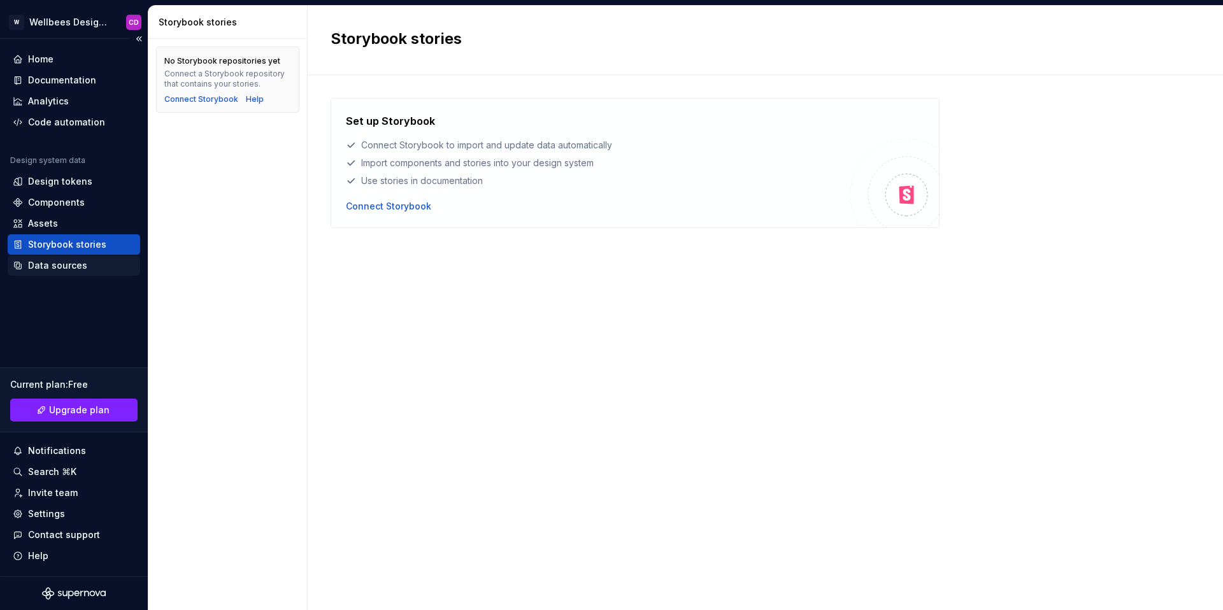
click at [38, 266] on div "Data sources" at bounding box center [57, 265] width 59 height 13
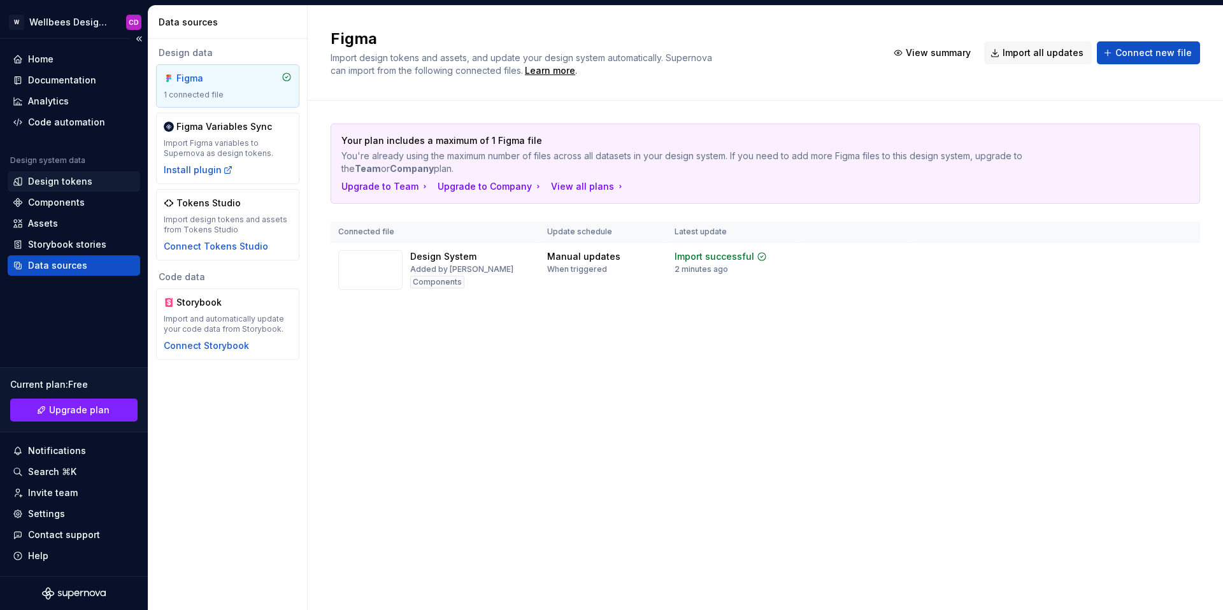
click at [44, 179] on div "Design tokens" at bounding box center [60, 181] width 64 height 13
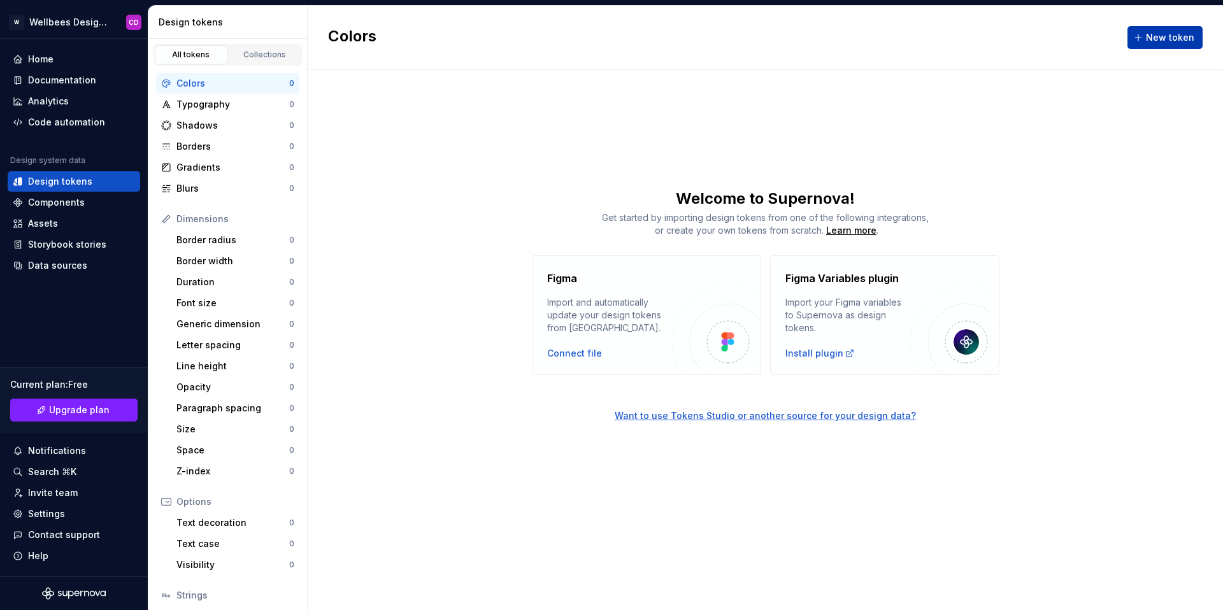
click at [1162, 40] on span "New token" at bounding box center [1170, 37] width 48 height 13
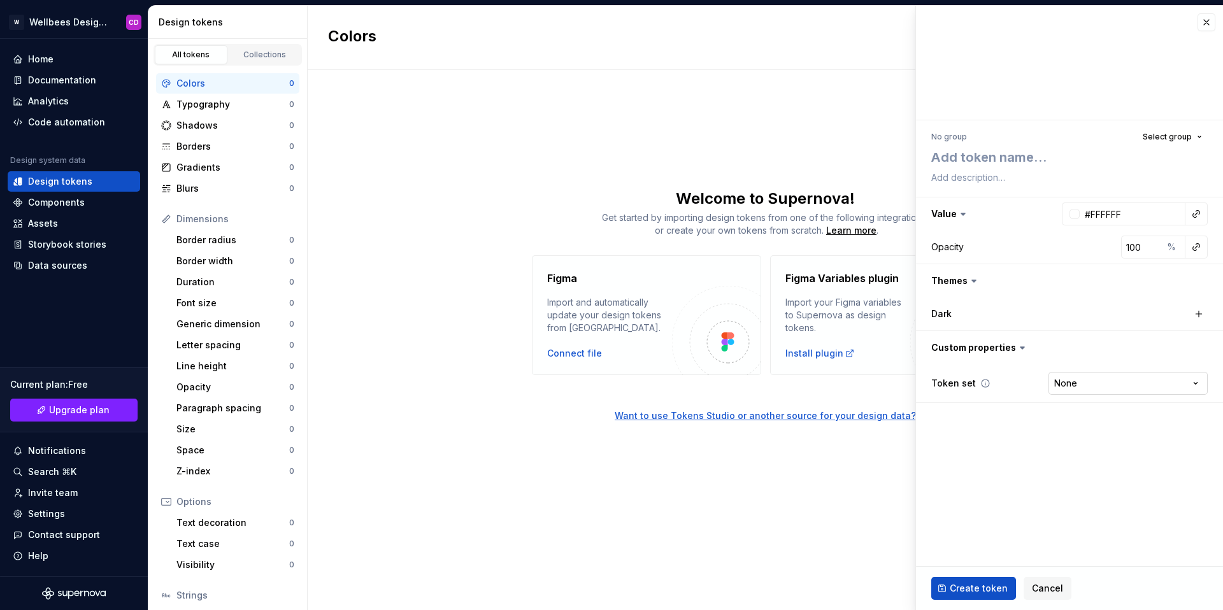
click at [1088, 381] on html "W Wellbees Design System CD Home Documentation Analytics Code automation Design…" at bounding box center [611, 305] width 1223 height 610
click at [969, 471] on html "W Wellbees Design System CD Home Documentation Analytics Code automation Design…" at bounding box center [611, 305] width 1223 height 610
click at [1190, 213] on button "button" at bounding box center [1196, 214] width 18 height 18
click at [1142, 219] on html "W Wellbees Design System CD Home Documentation Analytics Code automation Design…" at bounding box center [611, 305] width 1223 height 610
click at [968, 213] on button "button" at bounding box center [1069, 213] width 307 height 33
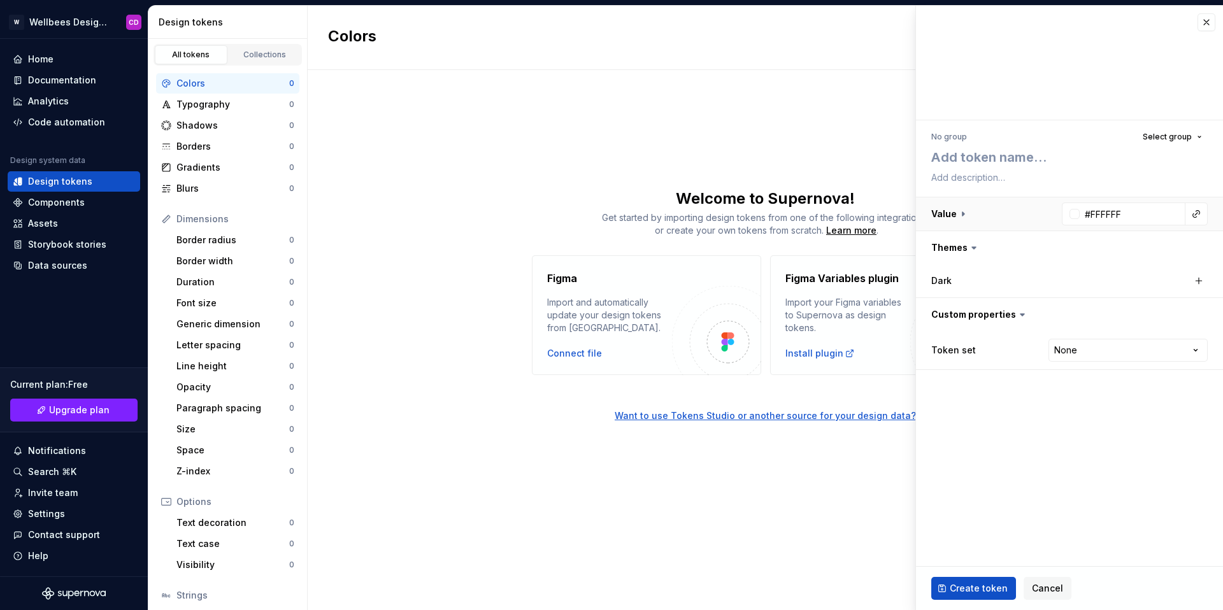
click at [965, 213] on button "button" at bounding box center [1069, 213] width 307 height 33
click at [1075, 213] on div at bounding box center [1074, 214] width 10 height 10
click at [1075, 213] on html "W Wellbees Design System CD Home Documentation Analytics Code automation Design…" at bounding box center [611, 305] width 1223 height 610
click at [1210, 21] on button "button" at bounding box center [1206, 22] width 18 height 18
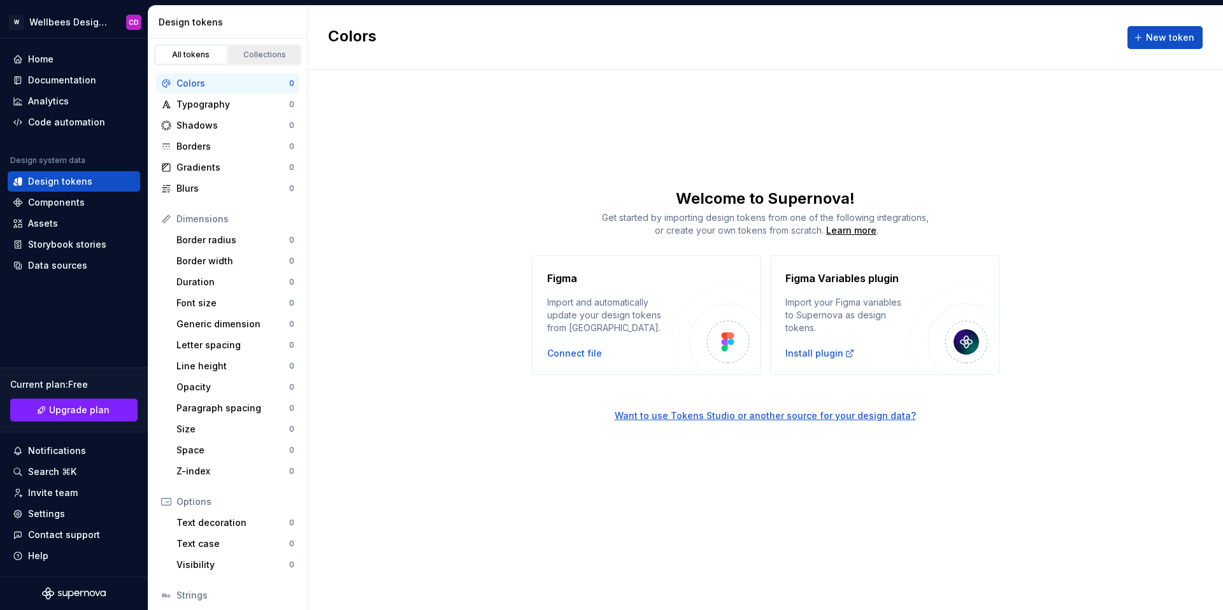
click at [246, 50] on div "Collections" at bounding box center [265, 55] width 64 height 10
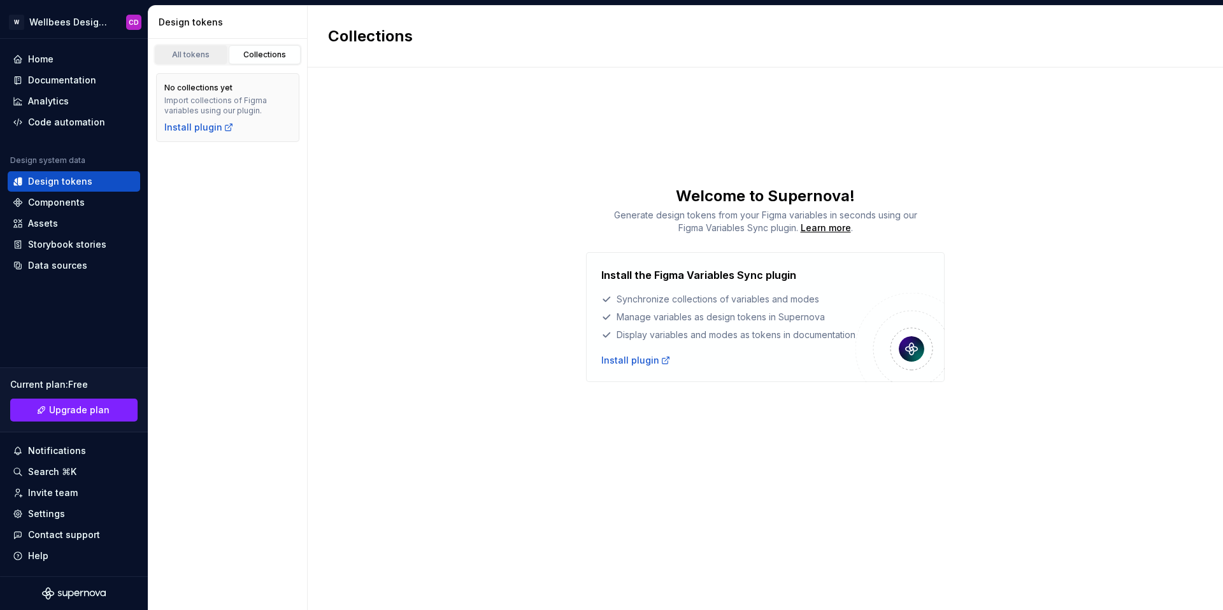
click at [169, 56] on div "All tokens" at bounding box center [191, 55] width 64 height 10
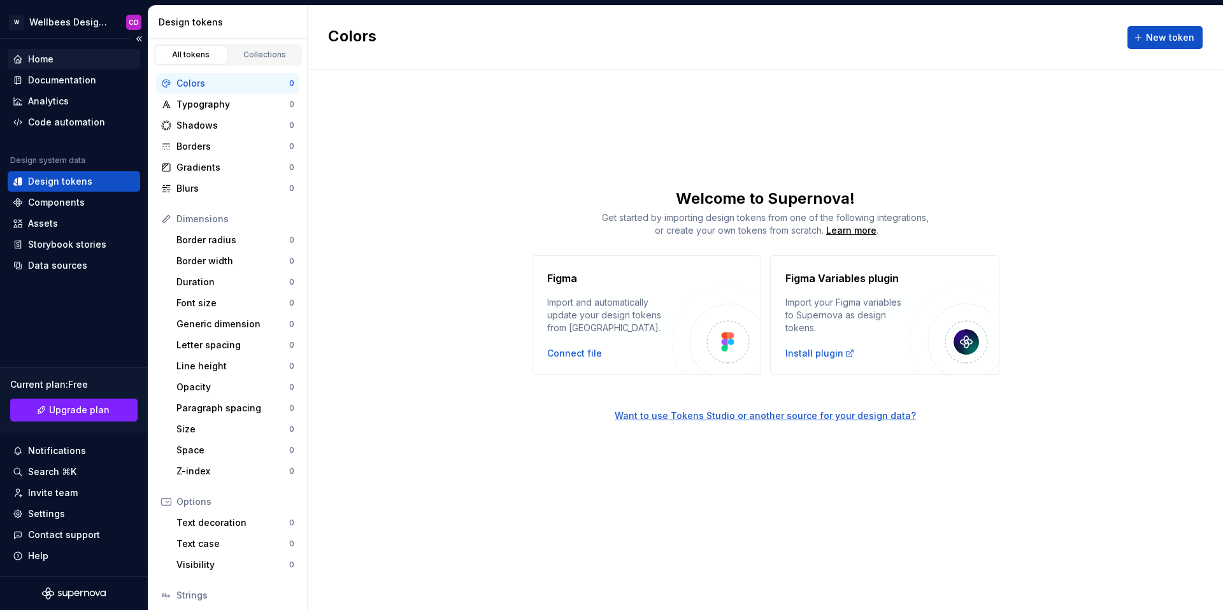
click at [36, 58] on div "Home" at bounding box center [40, 59] width 25 height 13
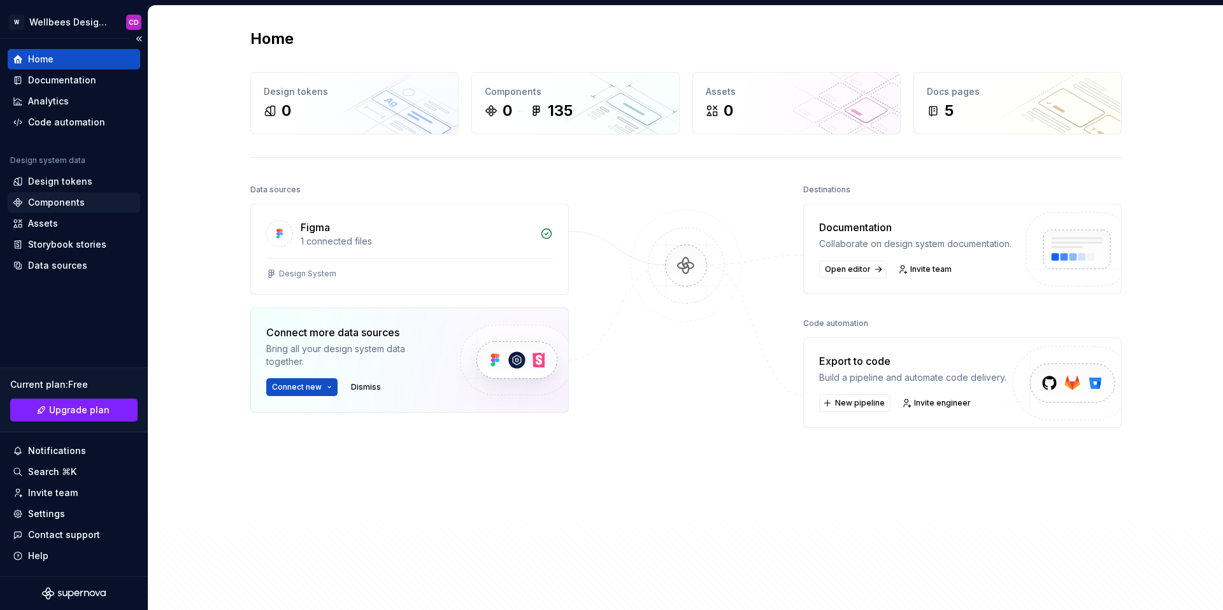
click at [80, 199] on div "Components" at bounding box center [56, 202] width 57 height 13
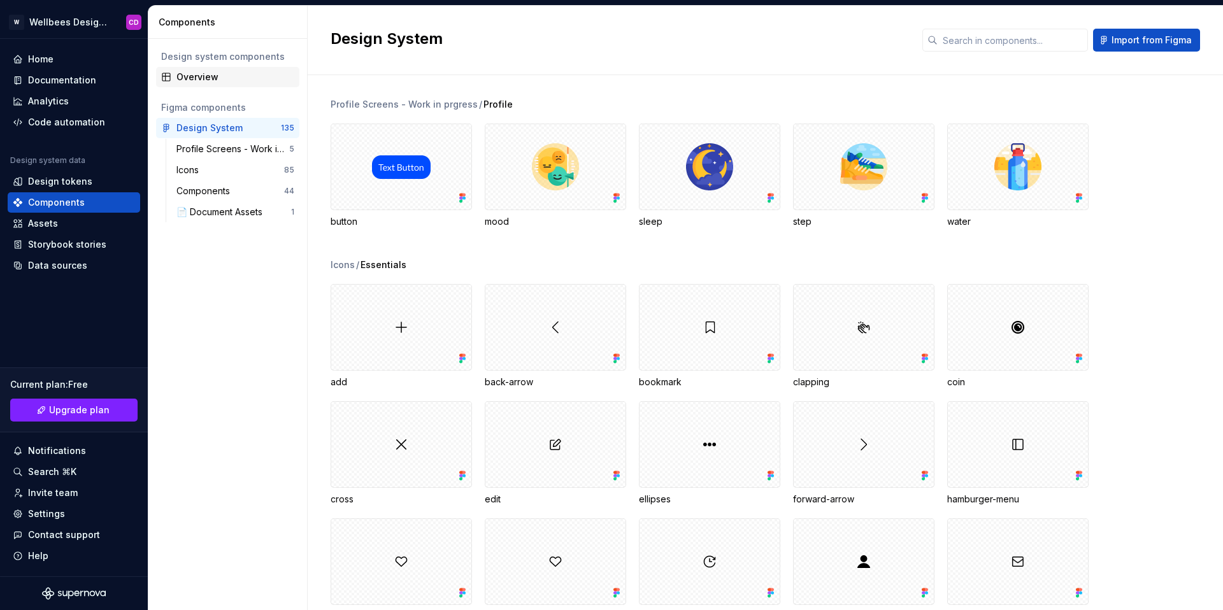
click at [199, 73] on div "Overview" at bounding box center [235, 77] width 118 height 13
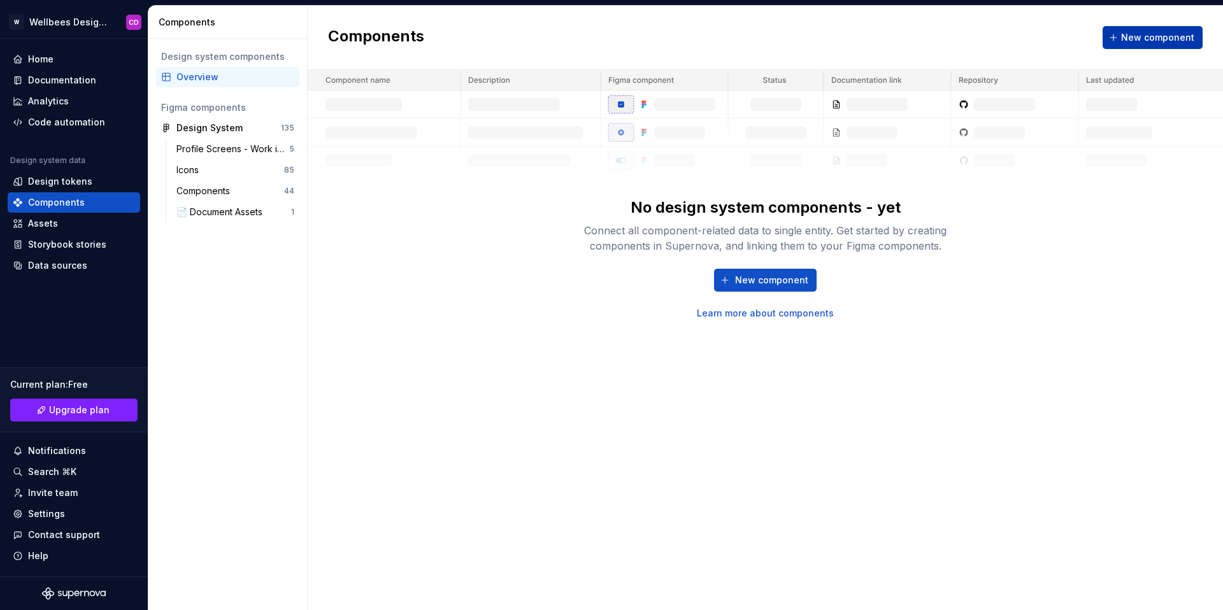
click at [1139, 35] on span "New component" at bounding box center [1157, 37] width 73 height 13
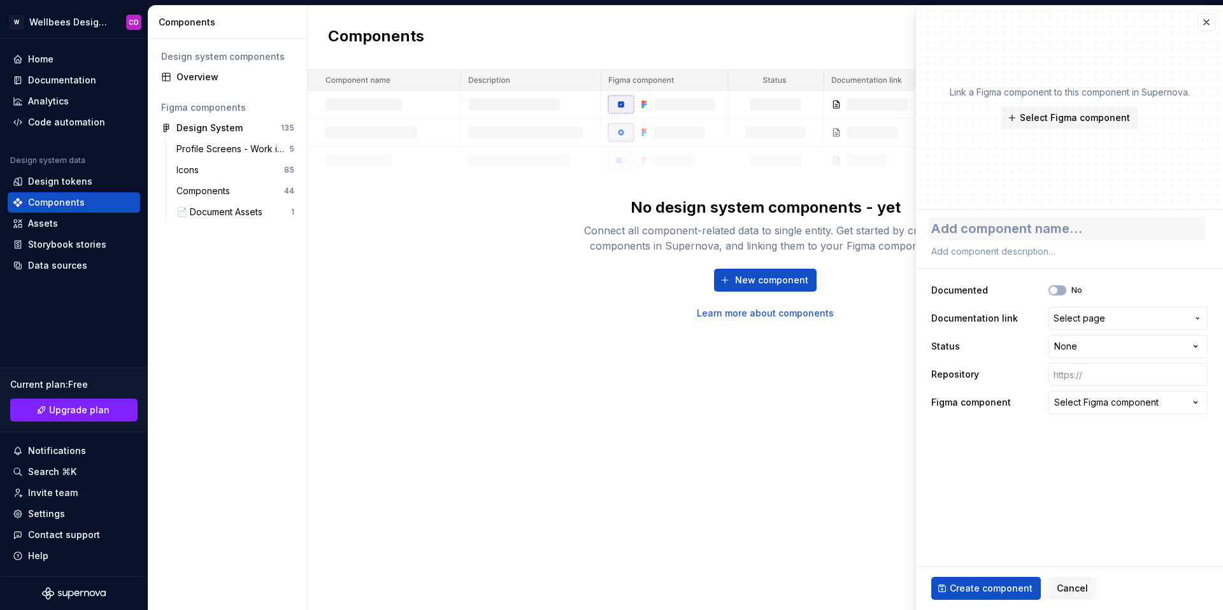
type textarea "*"
type textarea "C"
type textarea "*"
type textarea "Co"
type textarea "*"
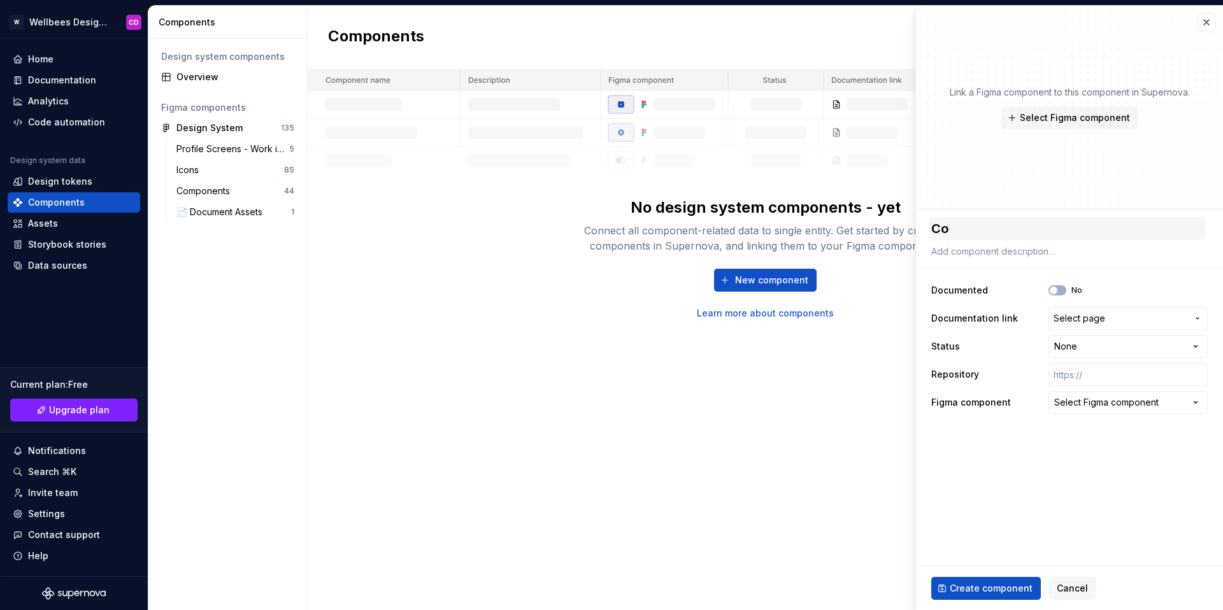
type textarea "Con"
type textarea "*"
type textarea "Cont"
type textarea "*"
type textarea "[PERSON_NAME]"
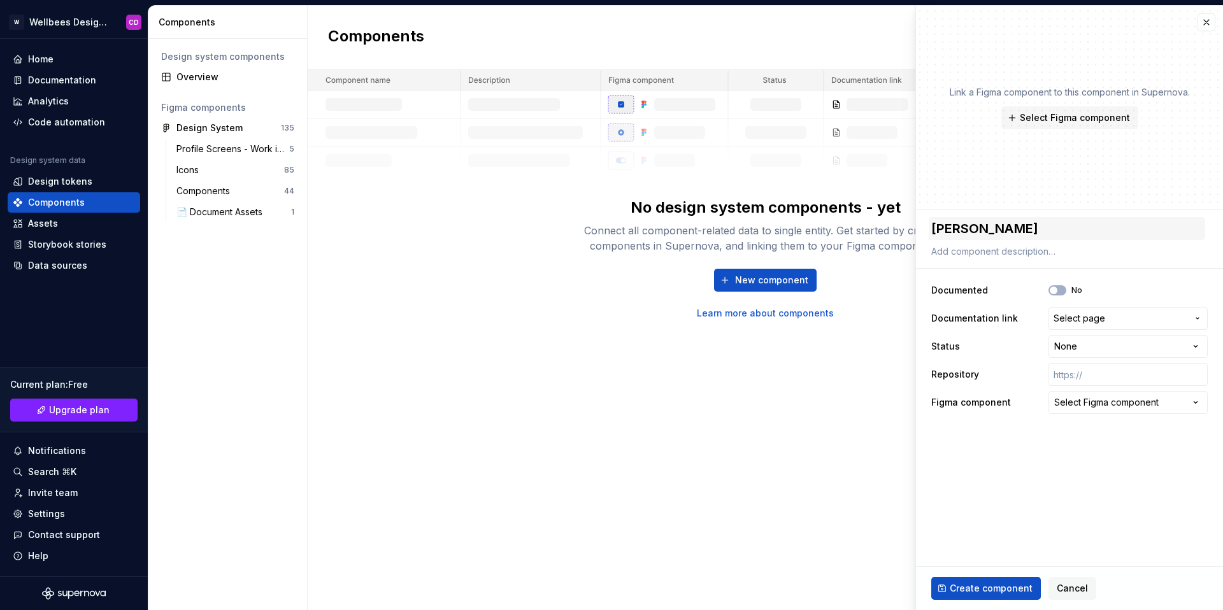
type textarea "*"
type textarea "Conten"
type textarea "*"
type textarea "Content"
type textarea "*"
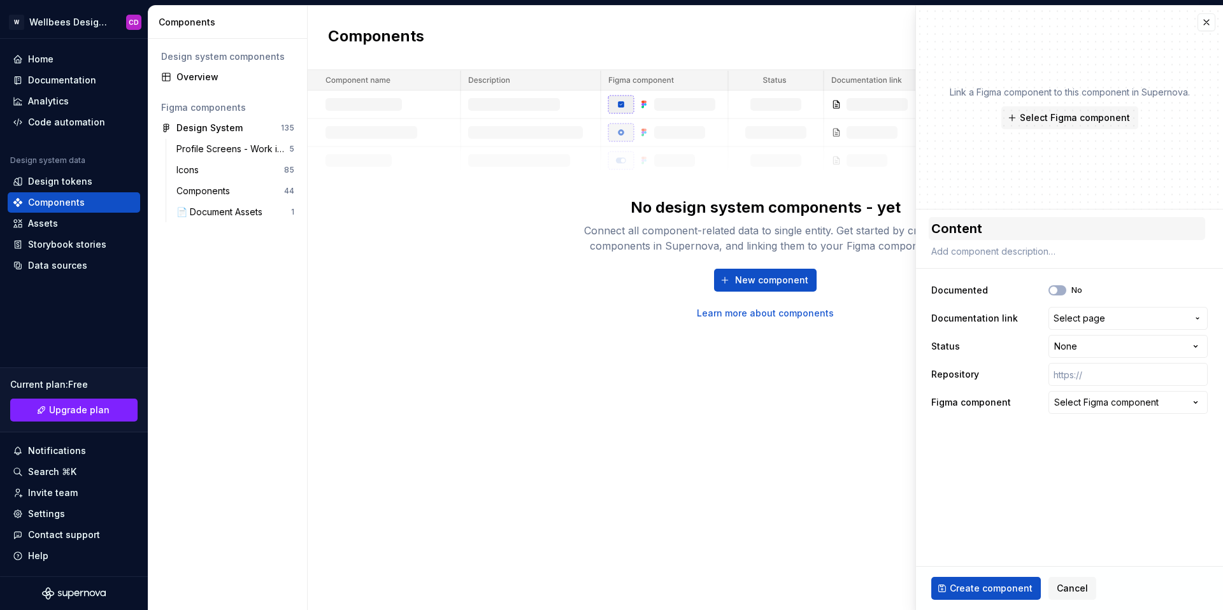
type textarea "Content"
type textarea "*"
type textarea "Content C"
type textarea "*"
type textarea "Content Ca"
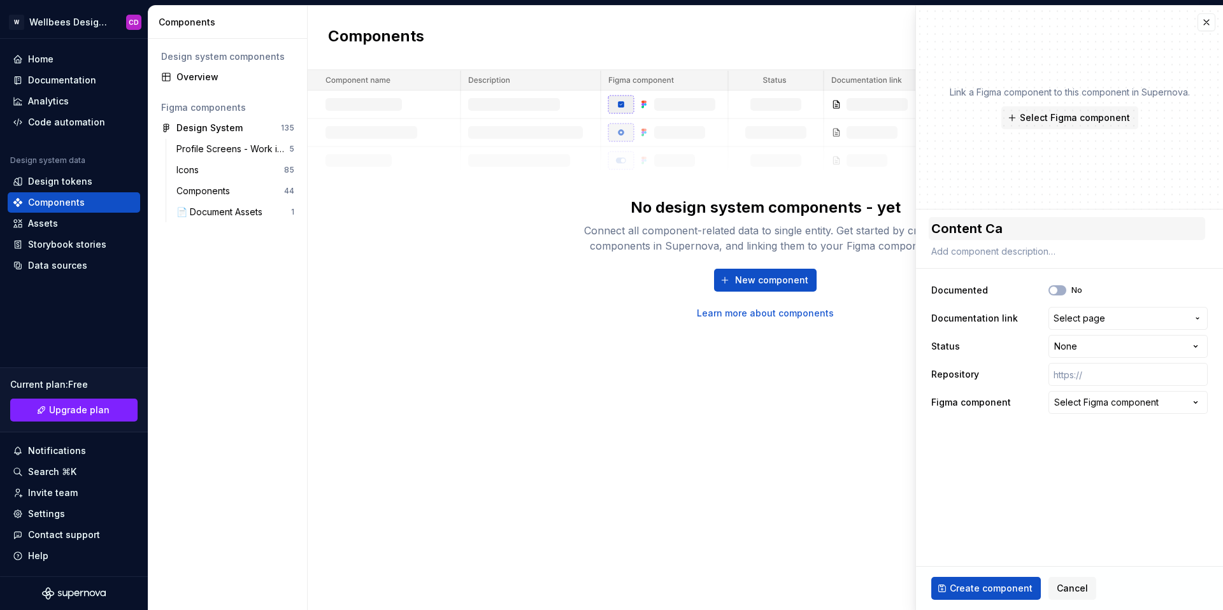
type textarea "*"
type textarea "Content Car"
type textarea "*"
type textarea "Content Card"
click at [1095, 403] on div "Select Figma component" at bounding box center [1106, 402] width 104 height 13
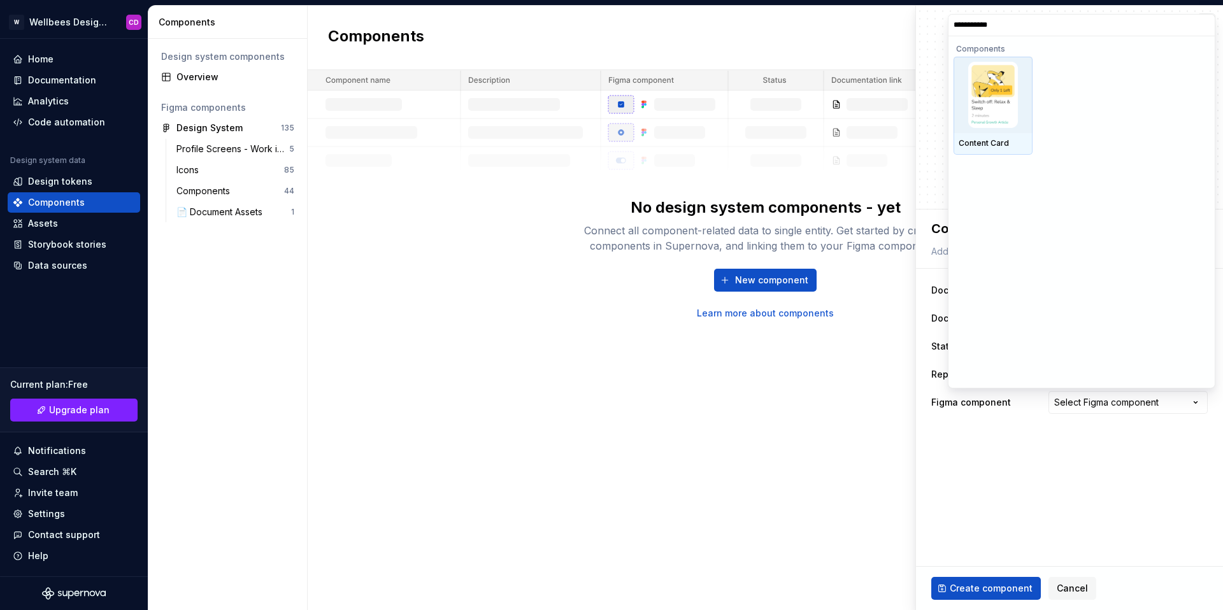
type input "**********"
click at [969, 93] on img at bounding box center [993, 95] width 50 height 66
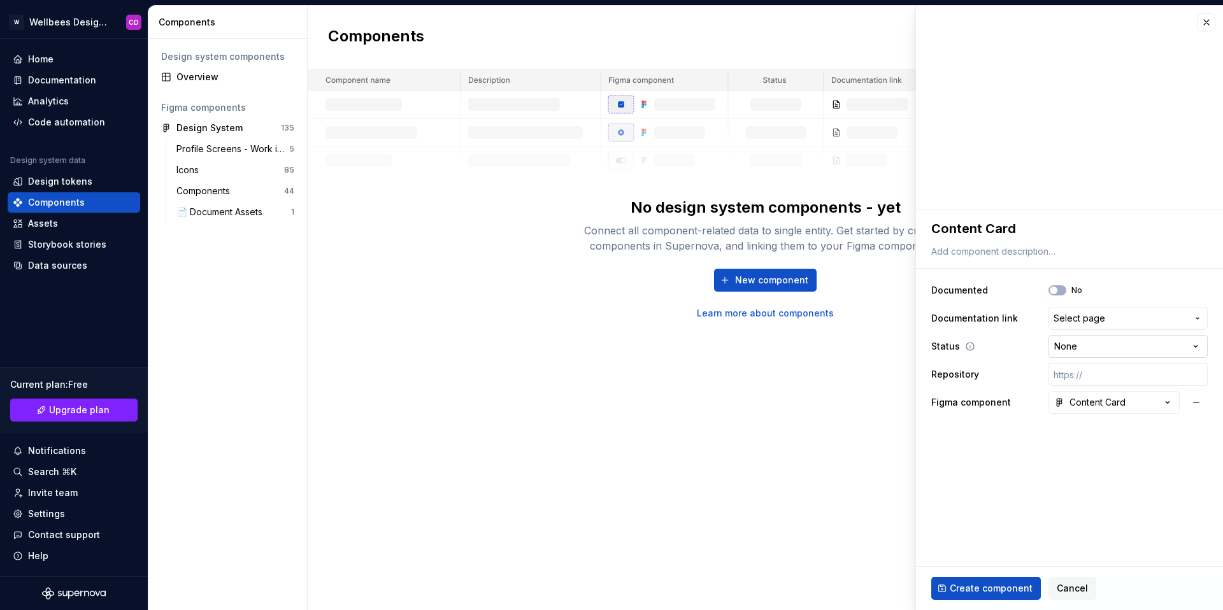
click at [1079, 353] on html "**********" at bounding box center [611, 305] width 1223 height 610
click at [1021, 485] on html "**********" at bounding box center [611, 305] width 1223 height 610
click at [1014, 586] on span "Create component" at bounding box center [990, 588] width 83 height 13
type textarea "*"
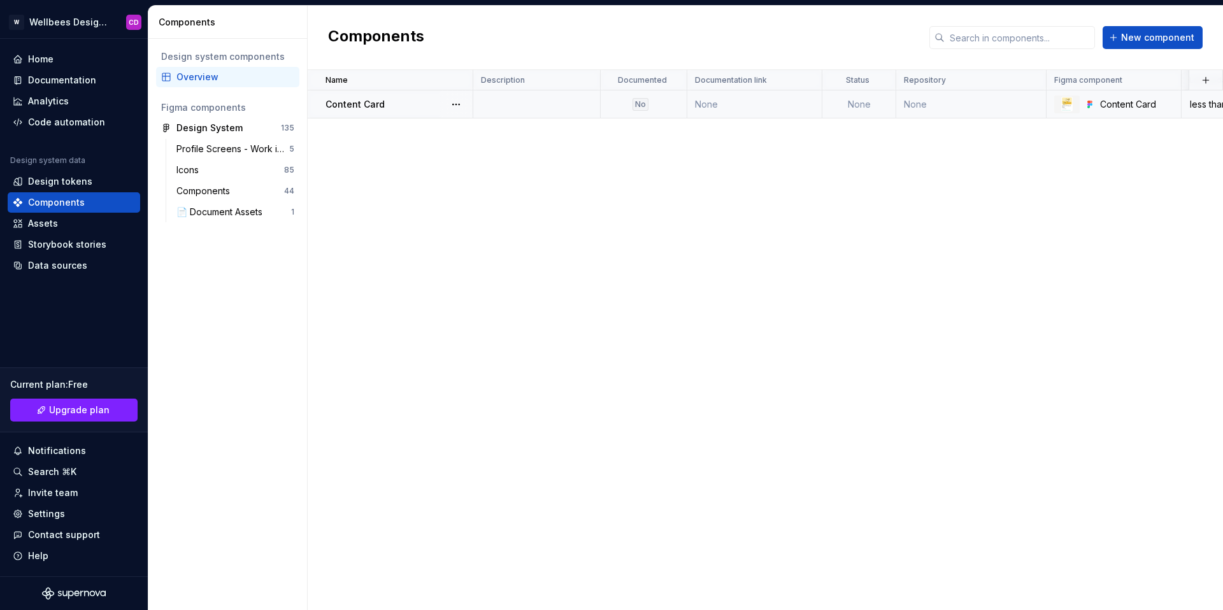
click at [390, 105] on div "Content Card" at bounding box center [398, 104] width 146 height 13
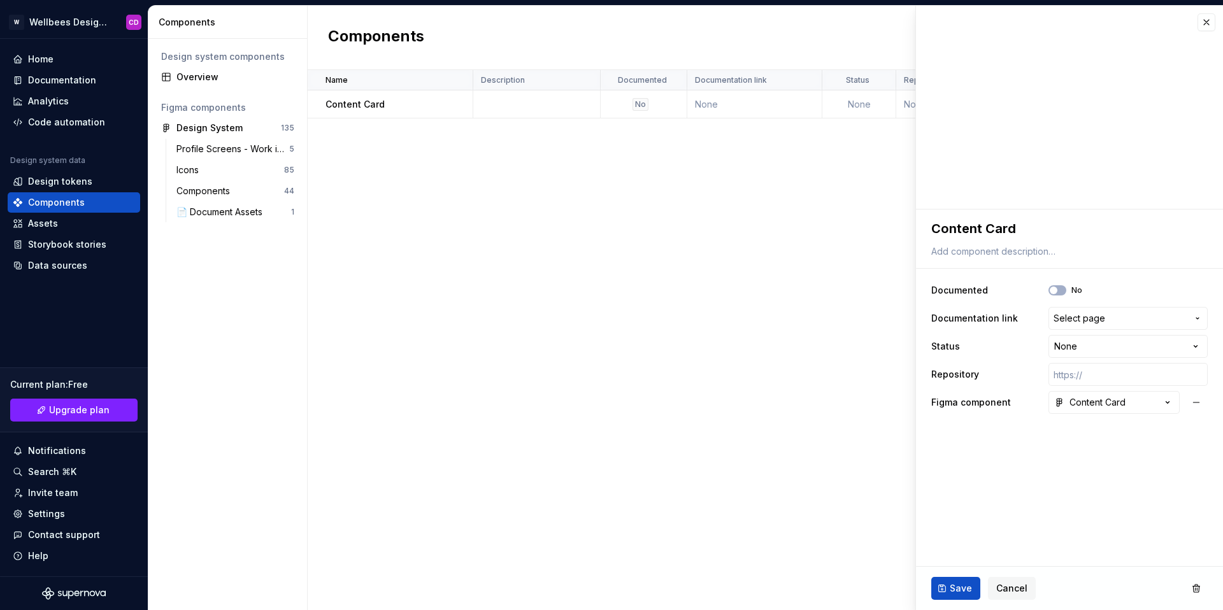
click at [654, 183] on div "Name Description Documented Documentation link Status Repository Figma componen…" at bounding box center [765, 340] width 915 height 540
click at [331, 230] on div "Name Description Documented Documentation link Status Repository Figma componen…" at bounding box center [765, 340] width 915 height 540
click at [39, 184] on div "Design tokens" at bounding box center [60, 181] width 64 height 13
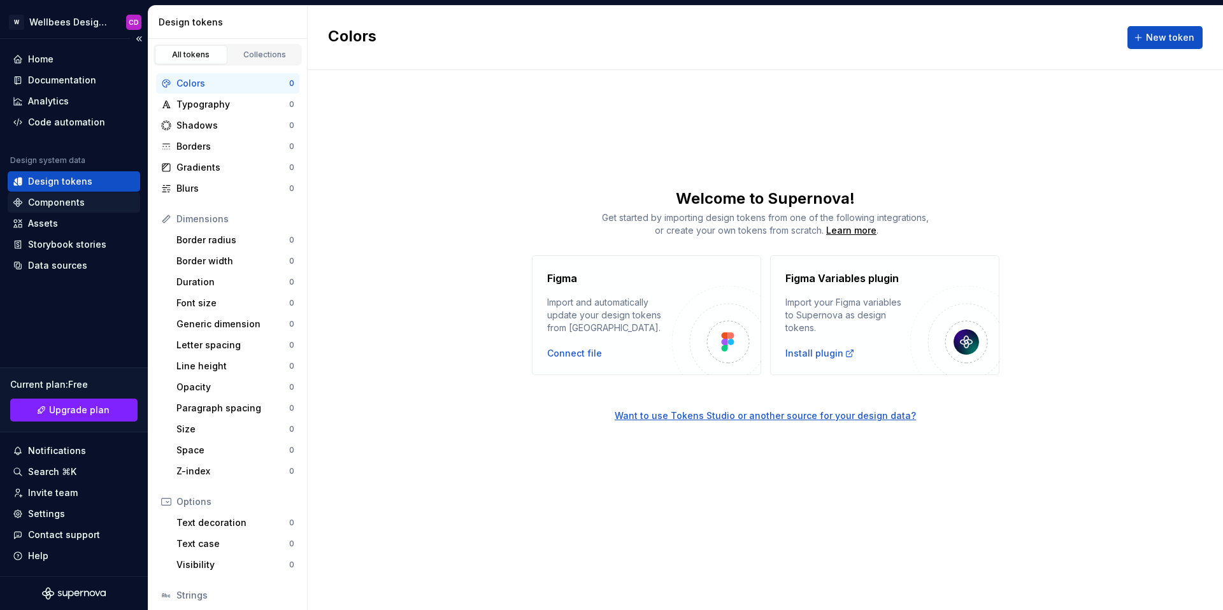
click at [36, 204] on div "Components" at bounding box center [56, 202] width 57 height 13
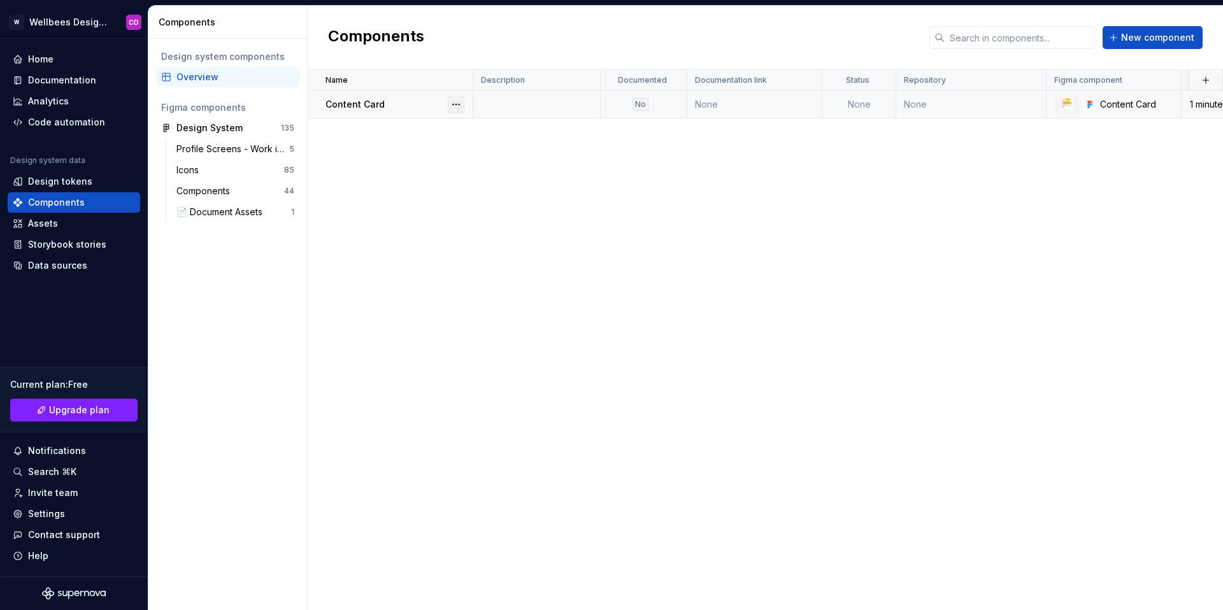
click at [451, 104] on button "button" at bounding box center [456, 105] width 18 height 18
click at [493, 132] on div "Open component detail" at bounding box center [523, 129] width 105 height 13
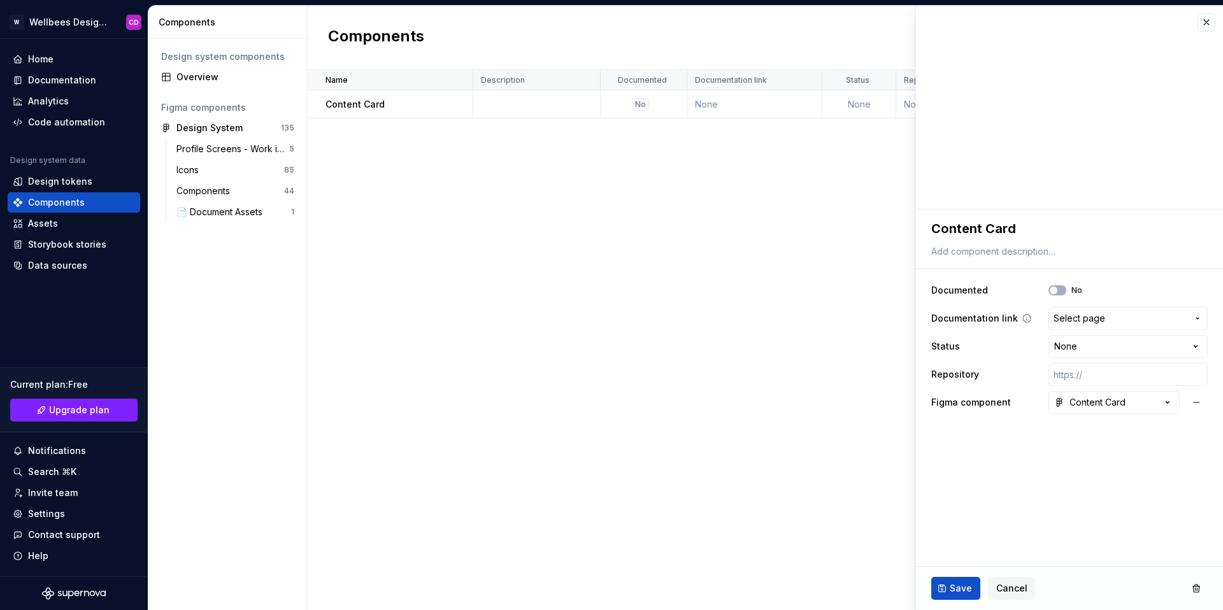
click at [1118, 317] on span "Select page" at bounding box center [1120, 318] width 134 height 13
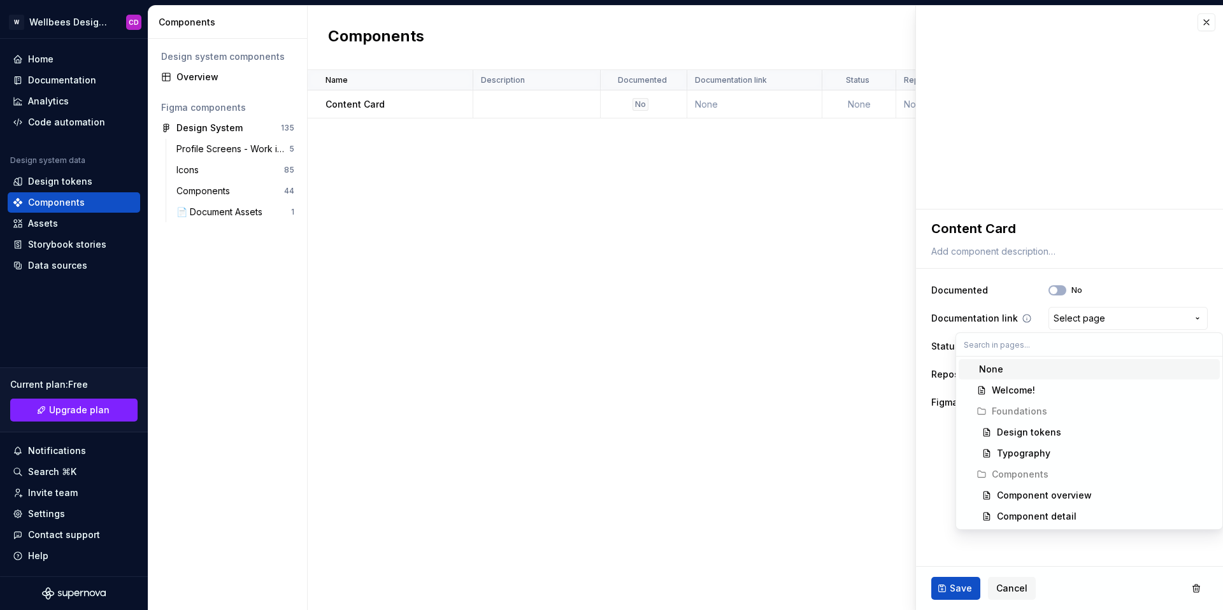
click at [1118, 317] on html "**********" at bounding box center [611, 305] width 1223 height 610
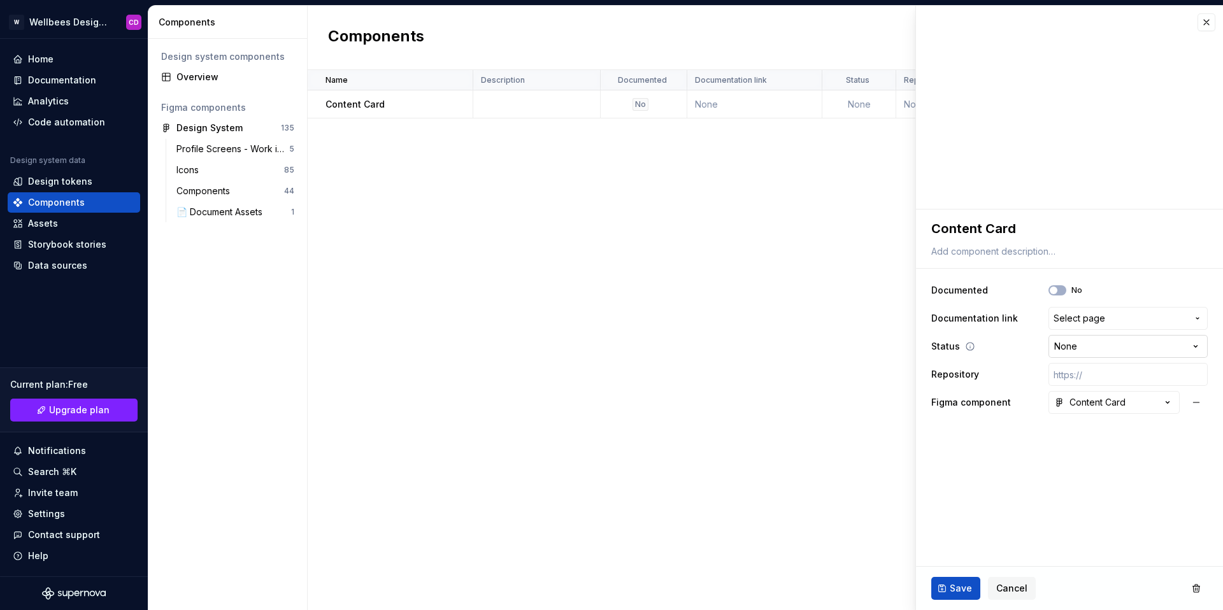
click at [1118, 342] on html "**********" at bounding box center [611, 305] width 1223 height 610
click at [1105, 316] on html "**********" at bounding box center [611, 305] width 1223 height 610
click at [1105, 317] on span "Select page" at bounding box center [1120, 318] width 134 height 13
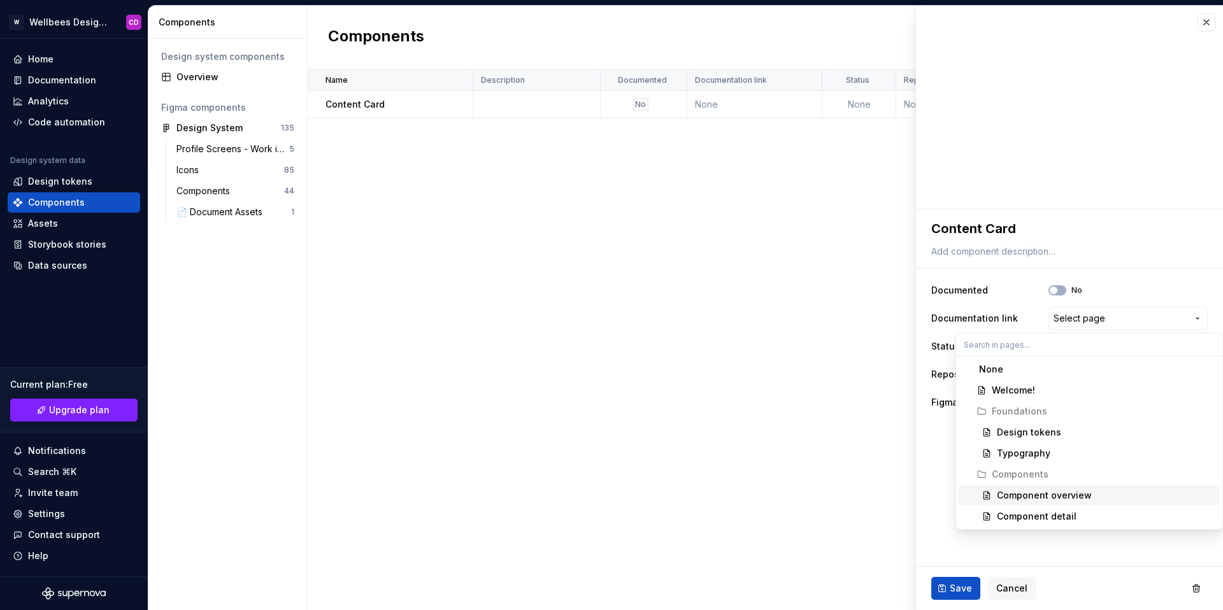
click at [599, 346] on html "**********" at bounding box center [611, 305] width 1223 height 610
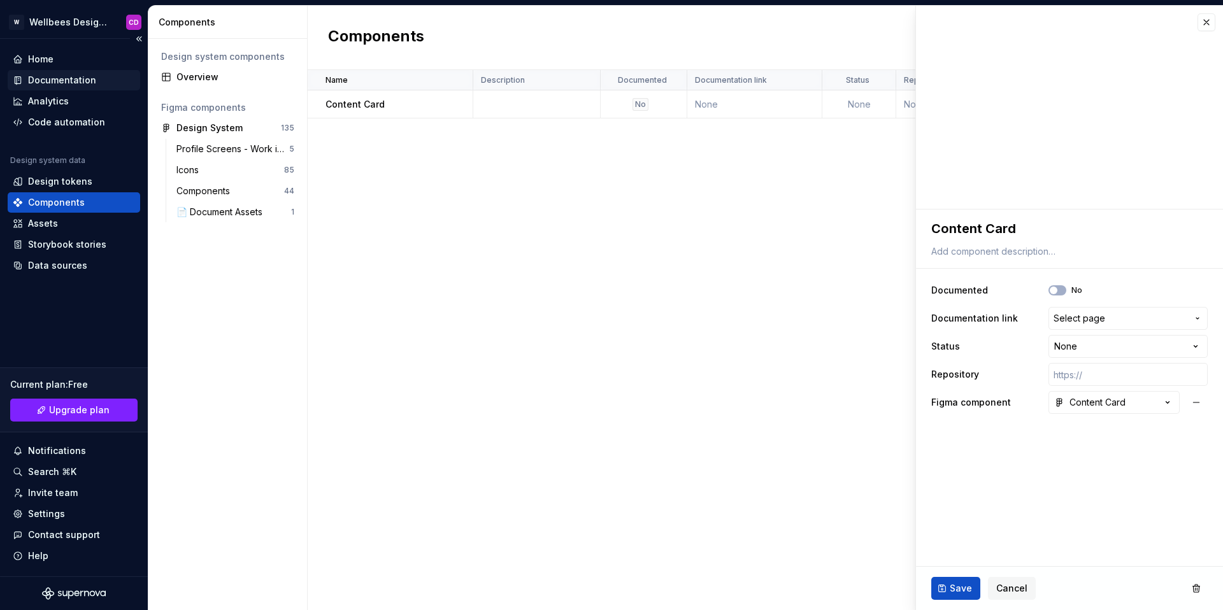
click at [46, 85] on div "Documentation" at bounding box center [62, 80] width 68 height 13
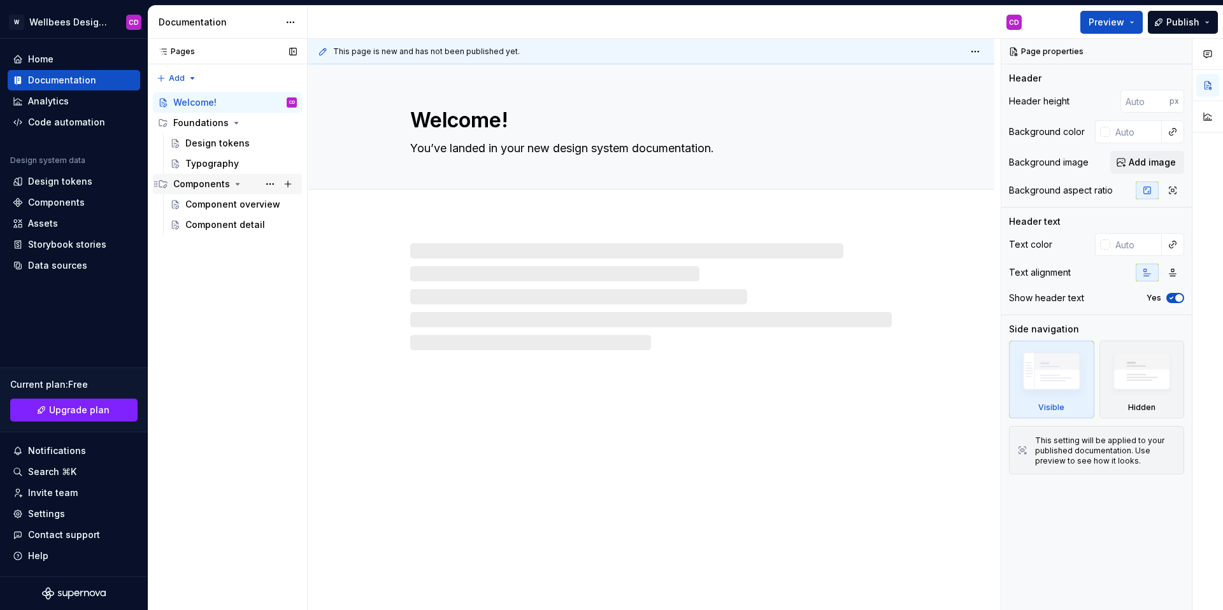
click at [203, 187] on div "Components" at bounding box center [201, 184] width 57 height 13
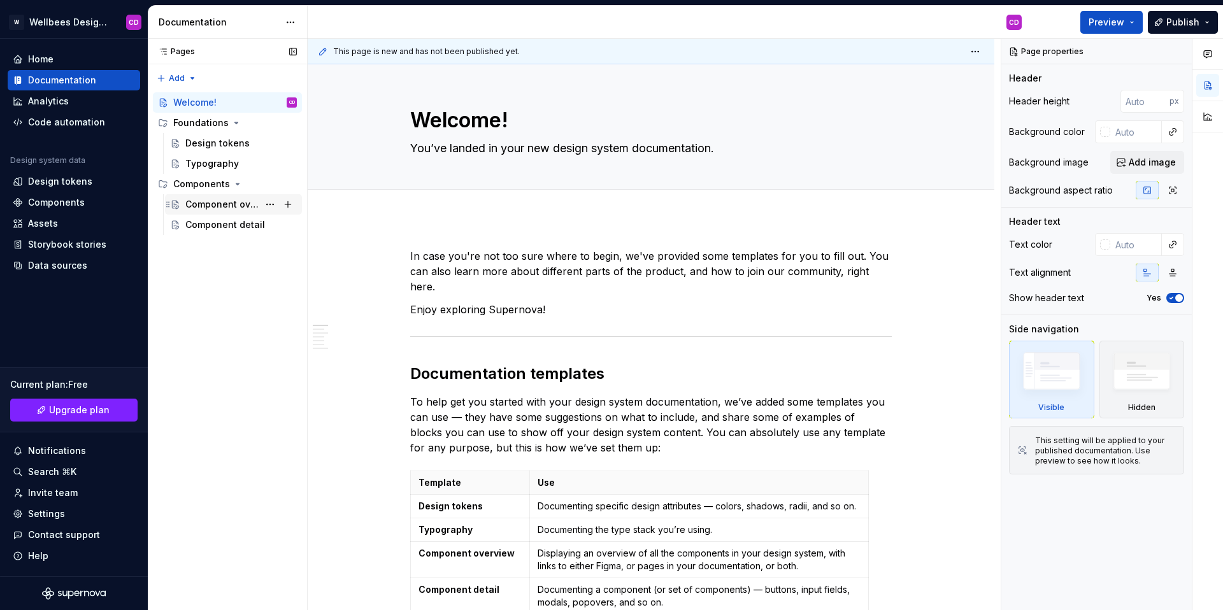
click at [208, 205] on div "Component overview" at bounding box center [221, 204] width 73 height 13
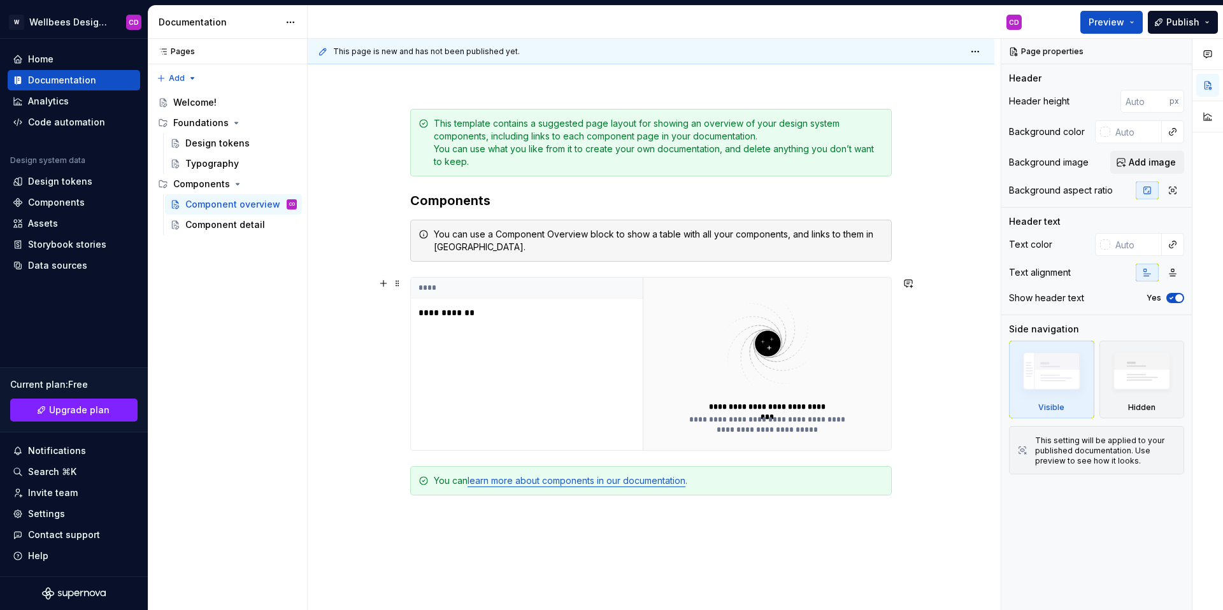
scroll to position [176, 0]
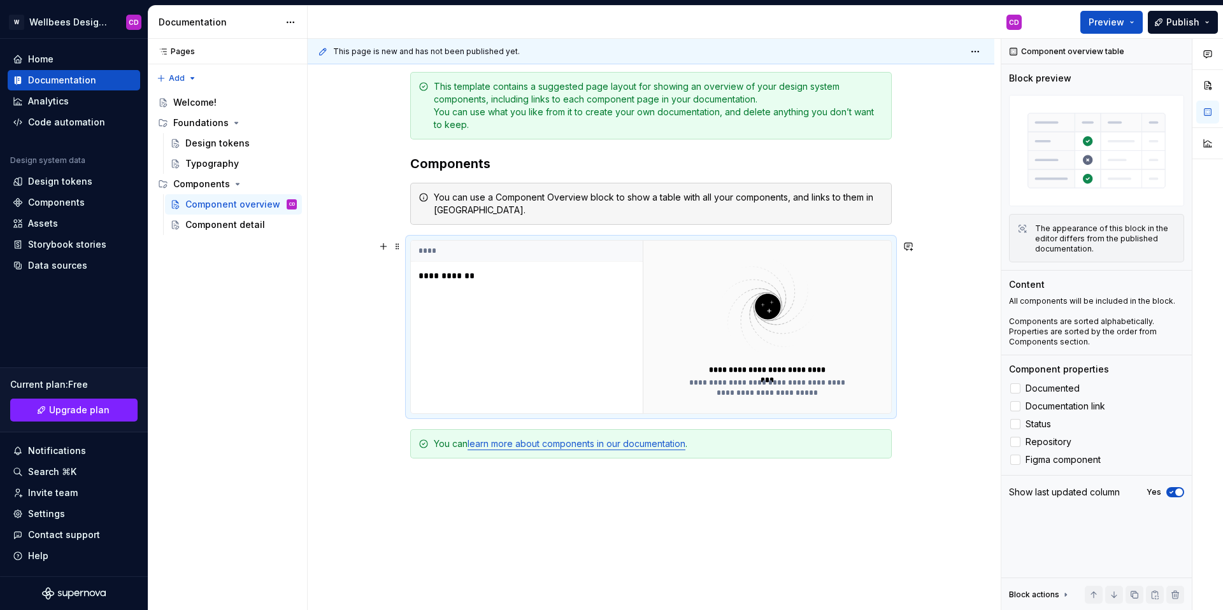
click at [453, 278] on p "**********" at bounding box center [497, 275] width 159 height 13
click at [198, 227] on div "Component detail" at bounding box center [221, 224] width 73 height 13
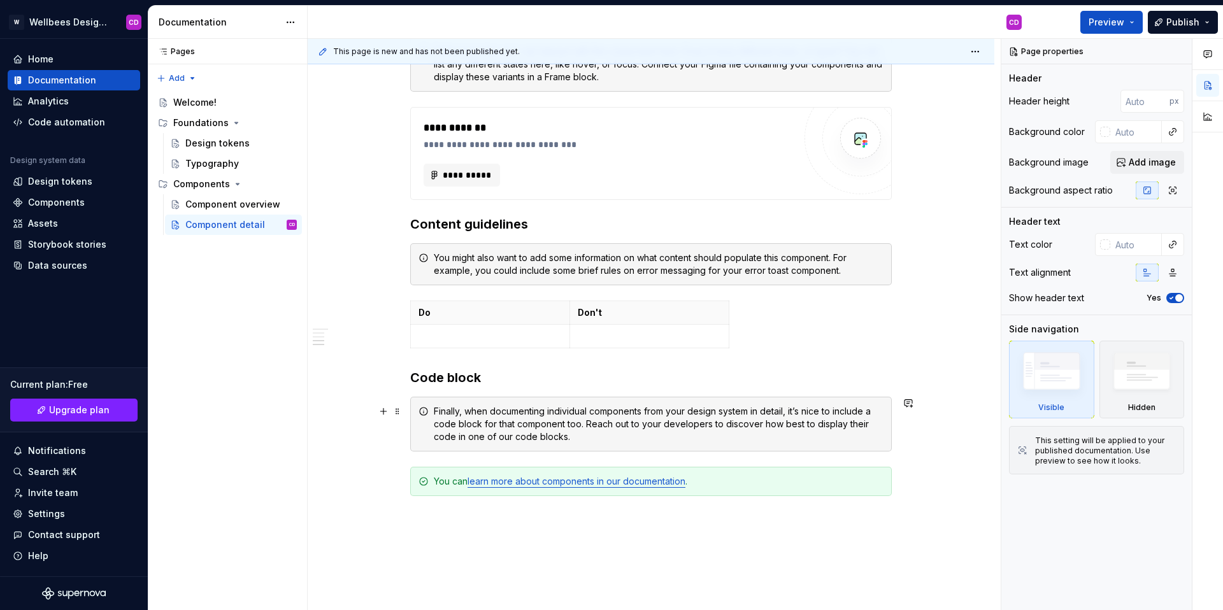
scroll to position [866, 0]
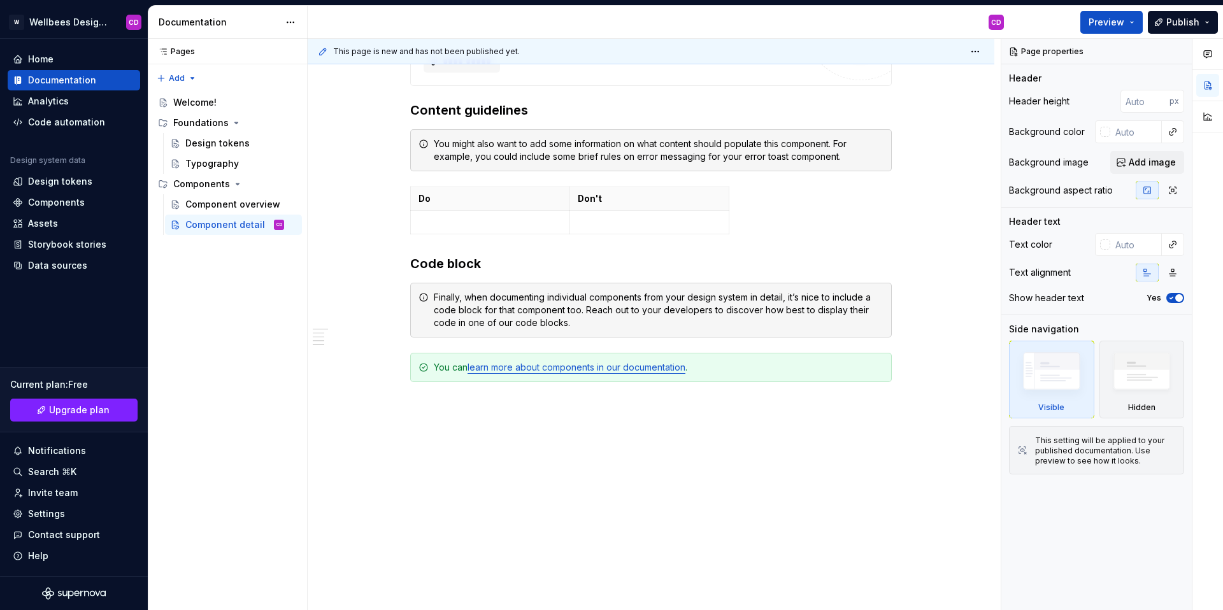
type textarea "*"
